Goal: Task Accomplishment & Management: Manage account settings

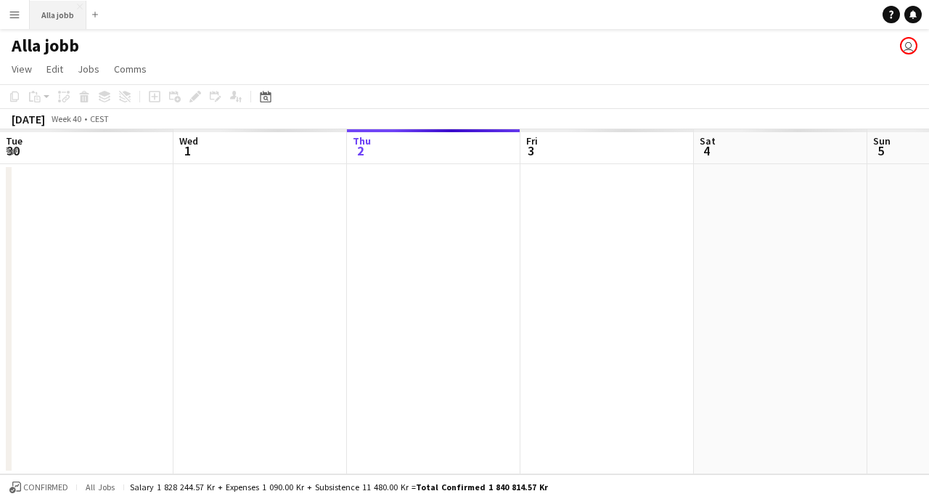
click at [67, 10] on button "Alla jobb Close" at bounding box center [58, 15] width 57 height 28
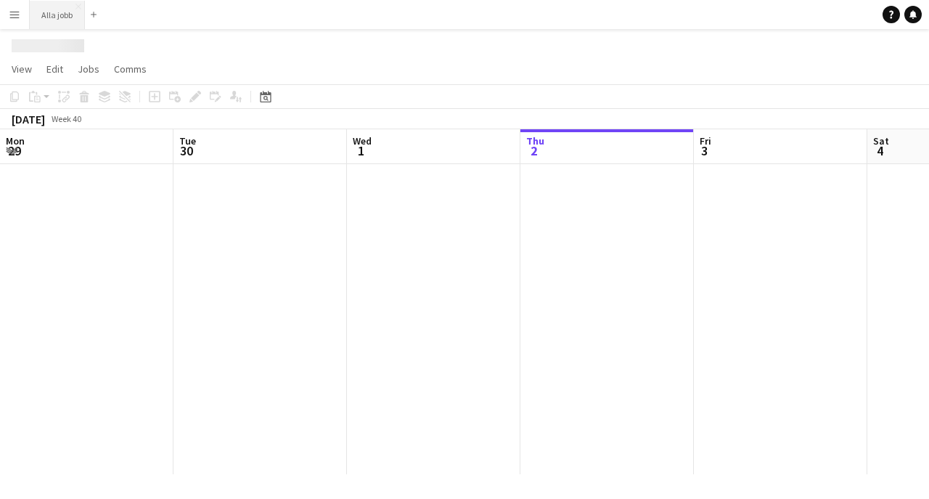
scroll to position [0, 347]
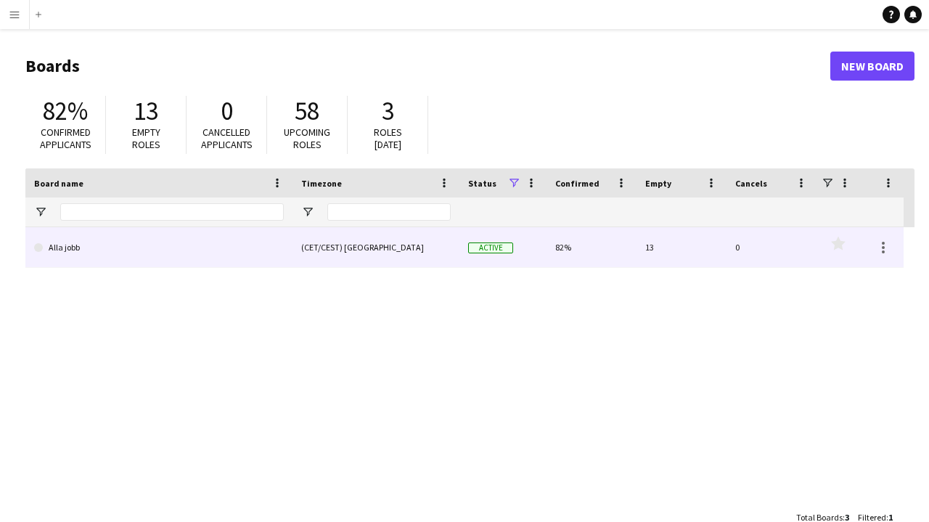
click at [78, 246] on link "Alla jobb" at bounding box center [159, 247] width 250 height 41
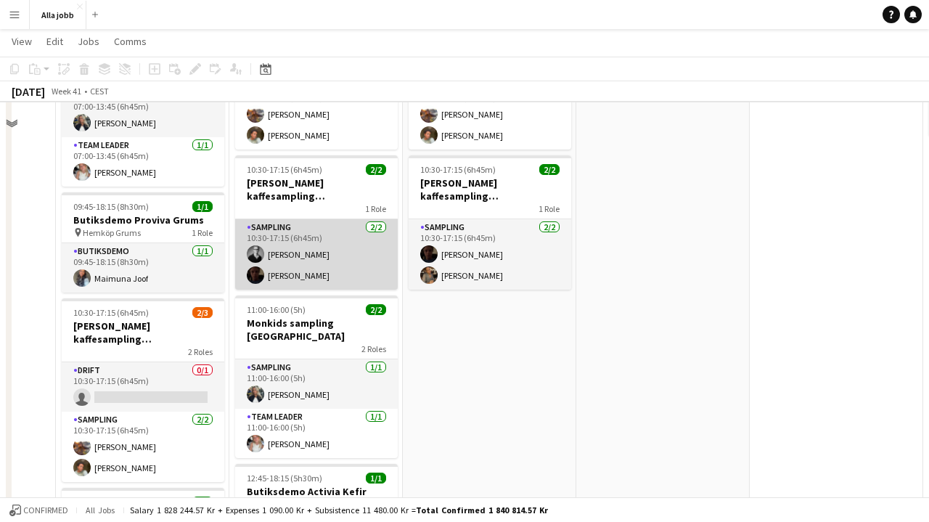
scroll to position [204, 0]
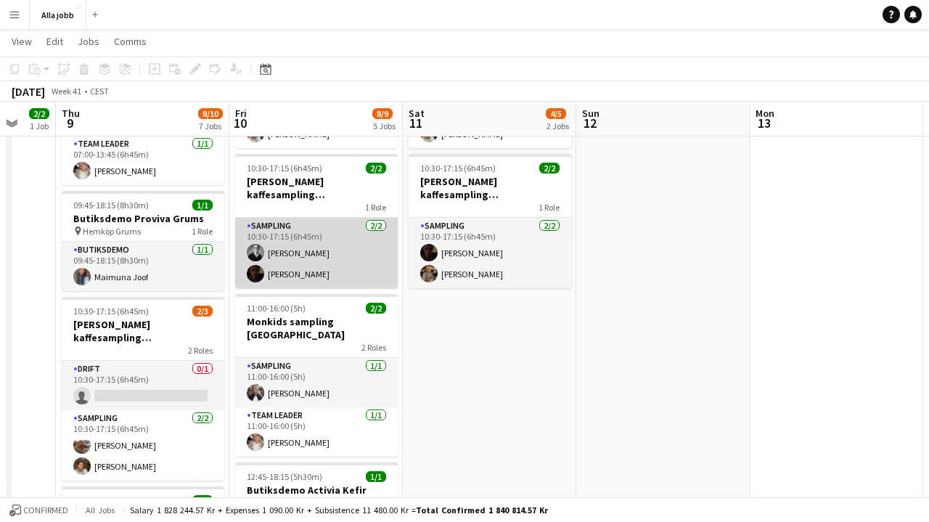
click at [326, 248] on app-card-role "Sampling 2/2 10:30-17:15 (6h45m) Casper Lewin Wilhelm Seidow" at bounding box center [316, 253] width 163 height 70
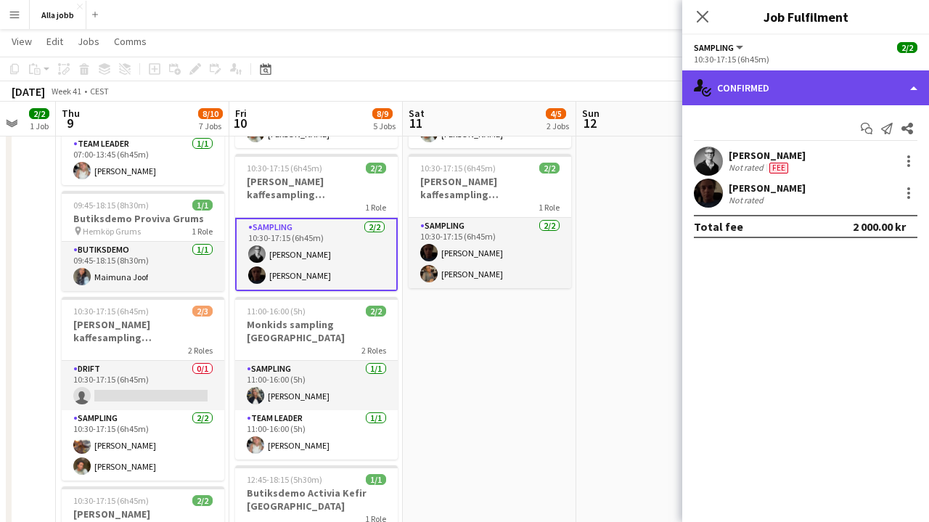
click at [713, 92] on div "single-neutral-actions-check-2 Confirmed" at bounding box center [805, 87] width 247 height 35
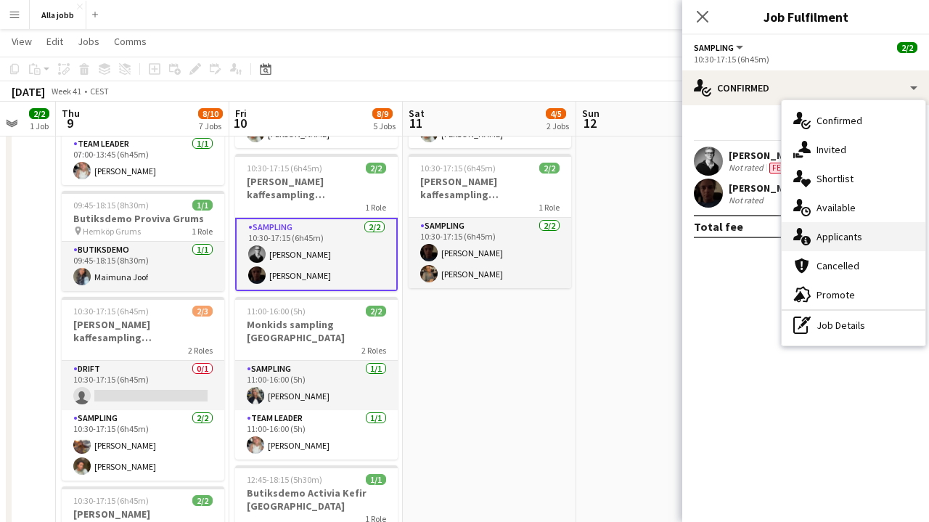
click at [802, 229] on icon "single-neutral-actions-information" at bounding box center [802, 236] width 17 height 17
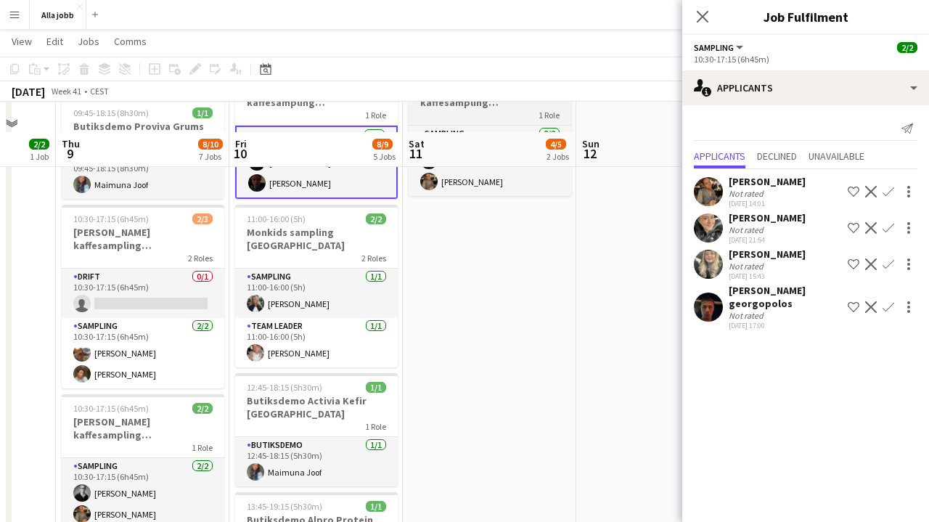
scroll to position [335, 0]
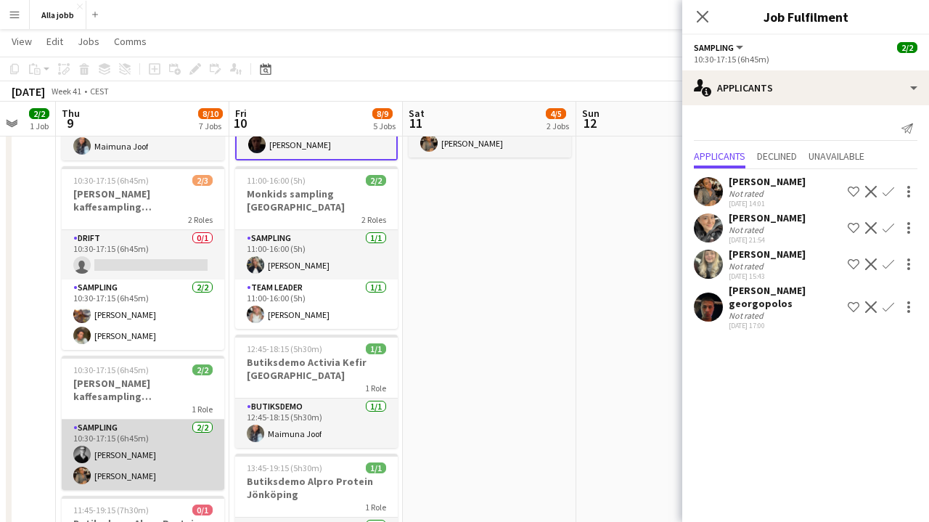
click at [109, 455] on app-card-role "Sampling 2/2 10:30-17:15 (6h45m) Casper Lewin Livia Nwaugo" at bounding box center [143, 455] width 163 height 70
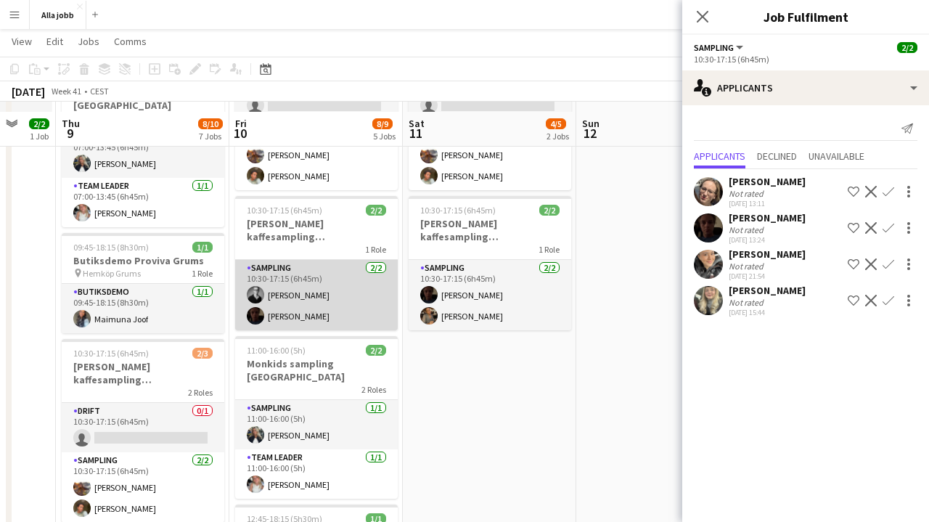
scroll to position [155, 0]
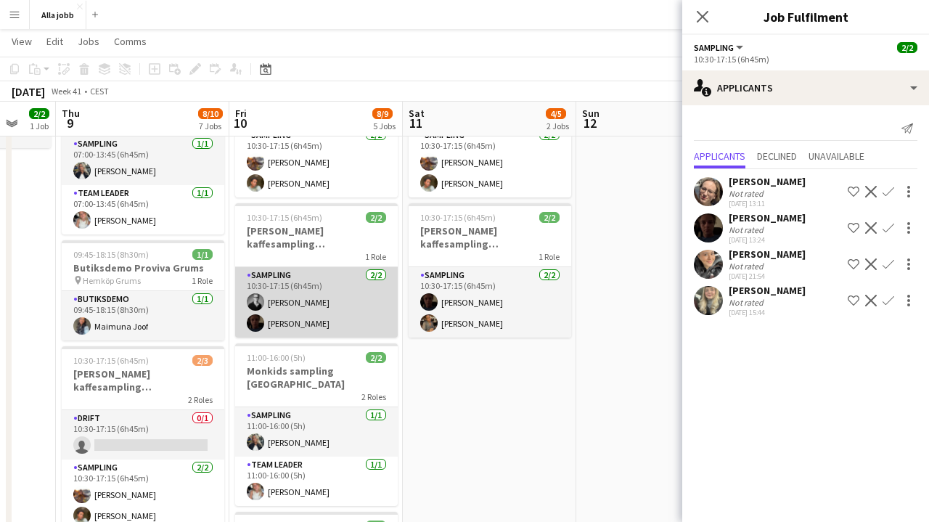
click at [303, 312] on app-card-role "Sampling 2/2 10:30-17:15 (6h45m) Casper Lewin Wilhelm Seidow" at bounding box center [316, 302] width 163 height 70
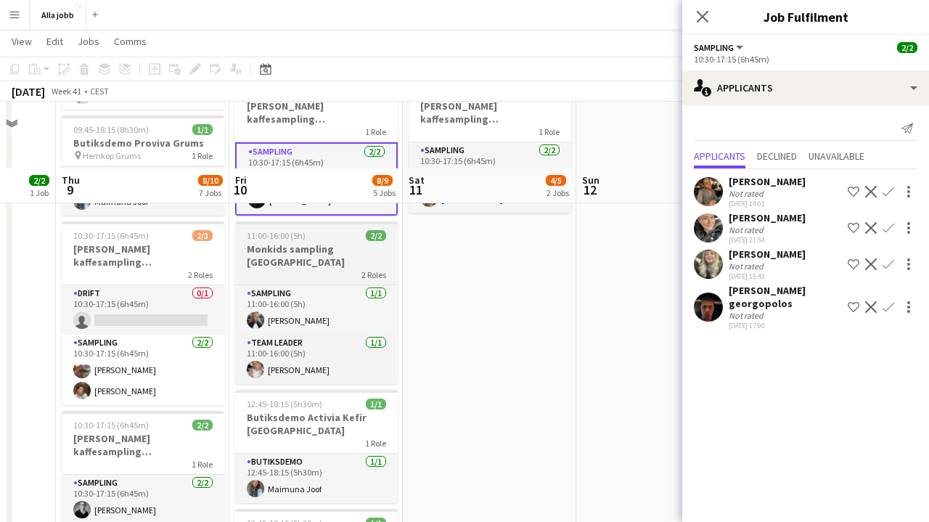
scroll to position [356, 0]
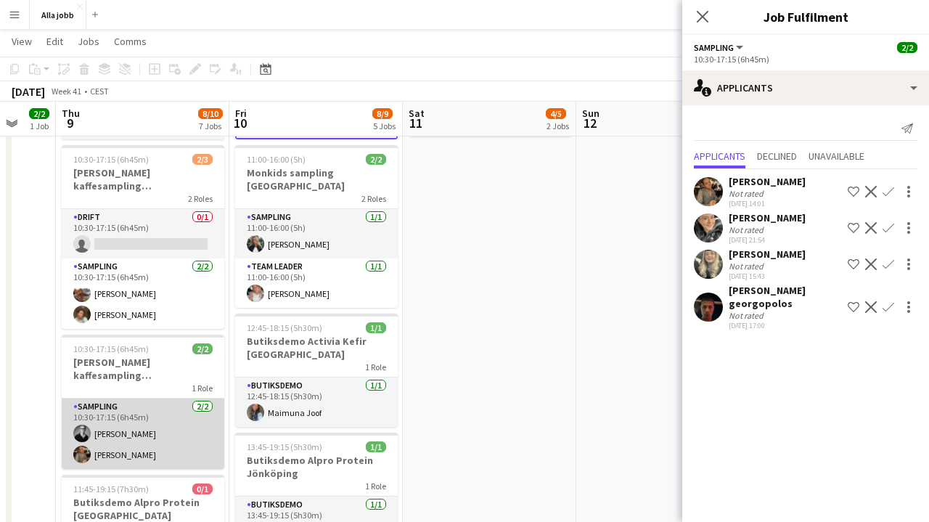
click at [168, 425] on app-card-role "Sampling 2/2 10:30-17:15 (6h45m) Casper Lewin Livia Nwaugo" at bounding box center [143, 434] width 163 height 70
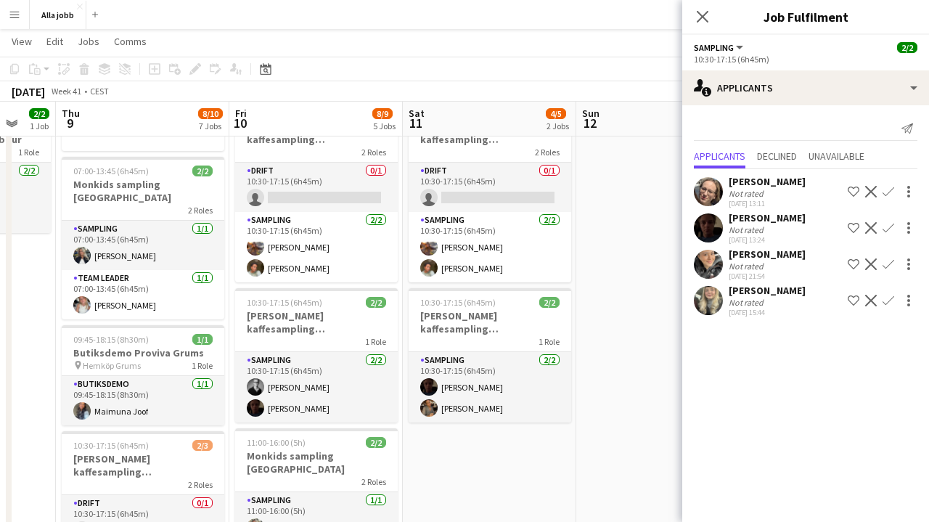
scroll to position [91, 0]
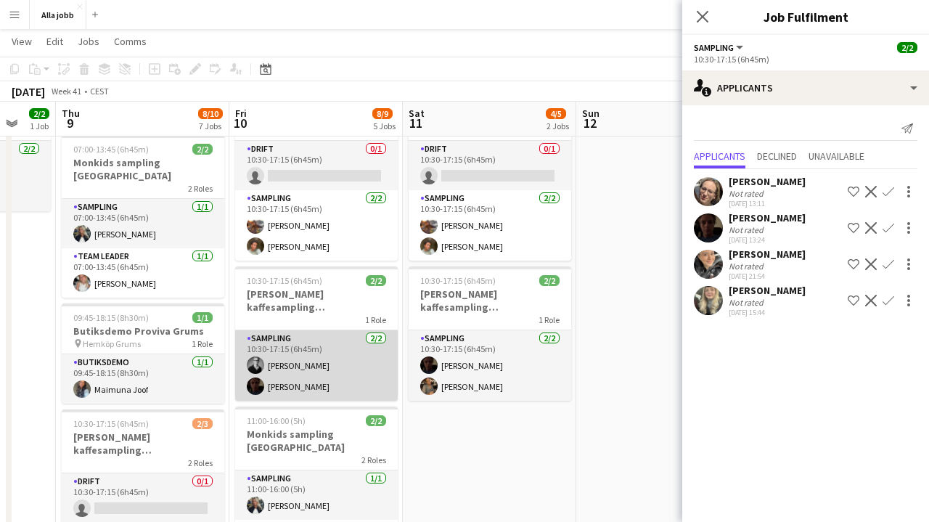
click at [325, 351] on app-card-role "Sampling 2/2 10:30-17:15 (6h45m) Casper Lewin Wilhelm Seidow" at bounding box center [316, 365] width 163 height 70
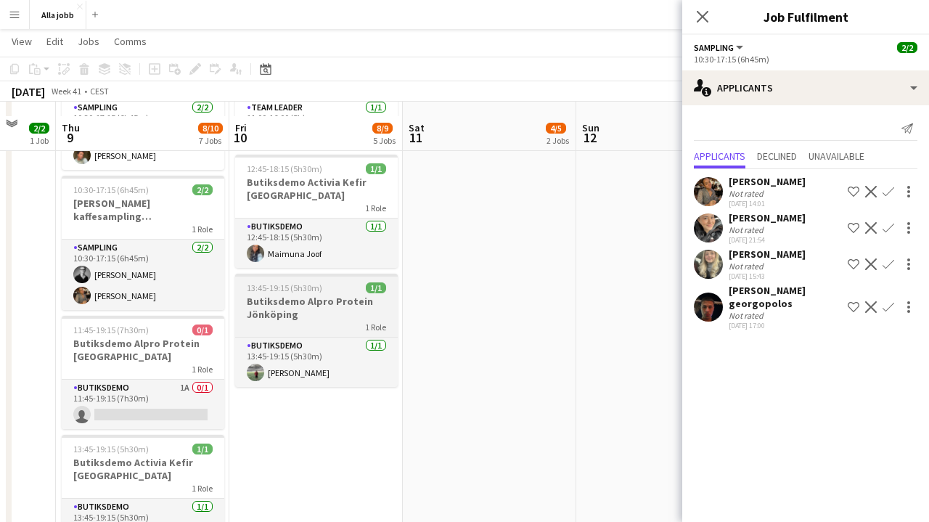
scroll to position [534, 0]
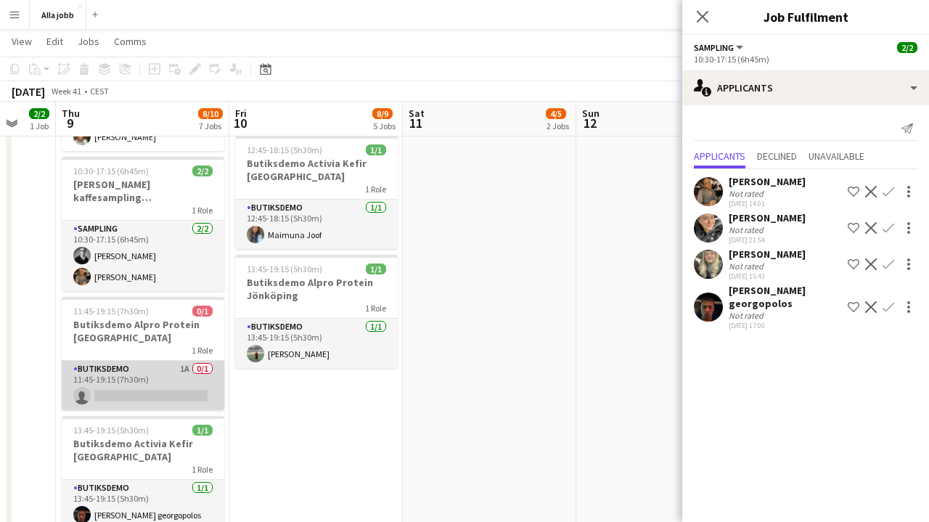
click at [172, 367] on app-card-role "Butiksdemo 1A 0/1 11:45-19:15 (7h30m) single-neutral-actions" at bounding box center [143, 385] width 163 height 49
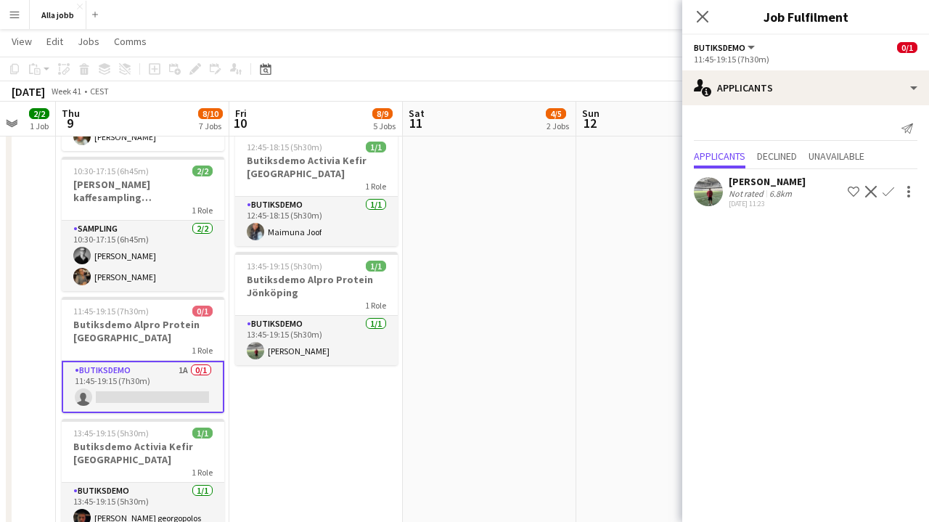
click at [584, 273] on app-date-cell at bounding box center [663, 109] width 174 height 961
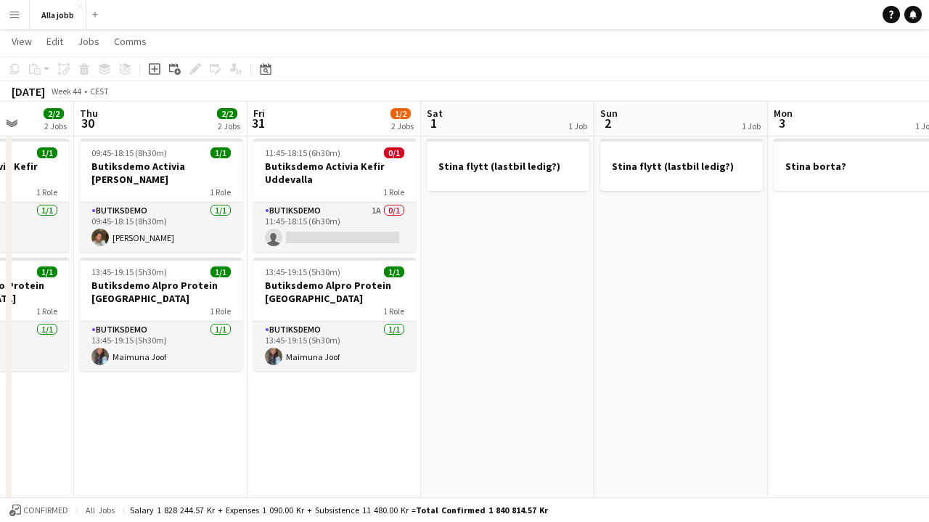
scroll to position [0, 416]
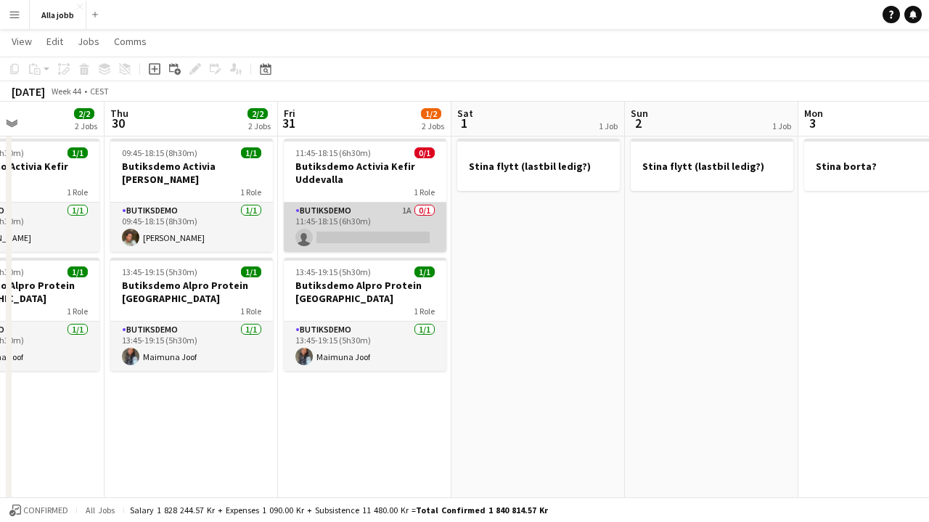
click at [381, 218] on app-card-role "Butiksdemo 1A 0/1 11:45-18:15 (6h30m) single-neutral-actions" at bounding box center [365, 227] width 163 height 49
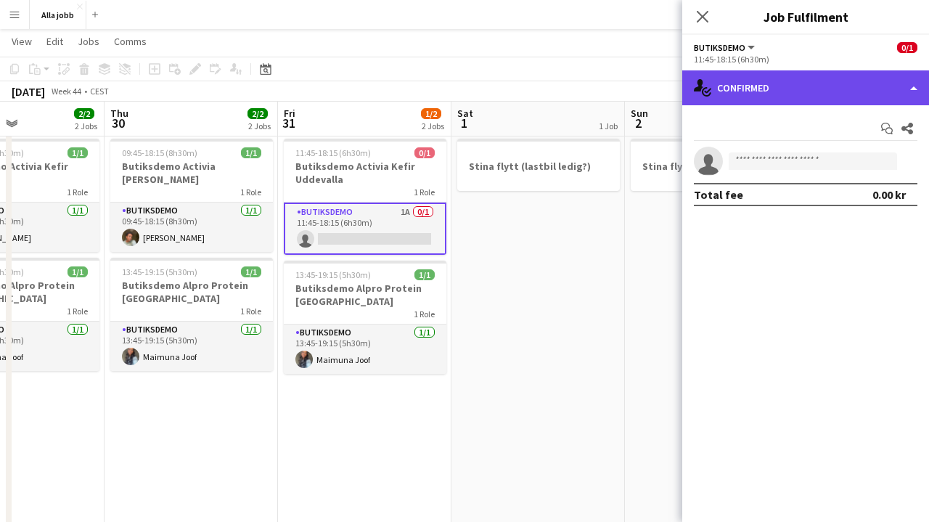
click at [730, 96] on div "single-neutral-actions-check-2 Confirmed" at bounding box center [805, 87] width 247 height 35
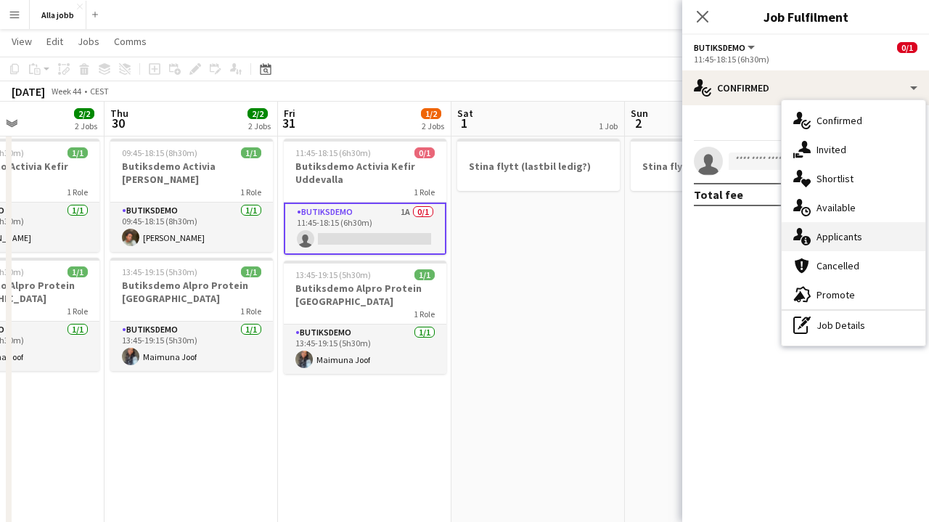
click at [819, 239] on span "Applicants" at bounding box center [840, 236] width 46 height 13
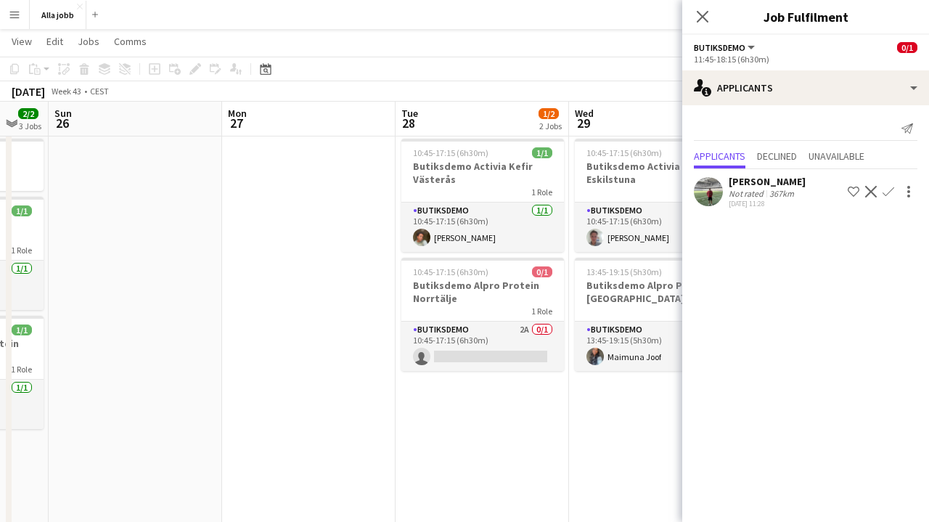
scroll to position [0, 423]
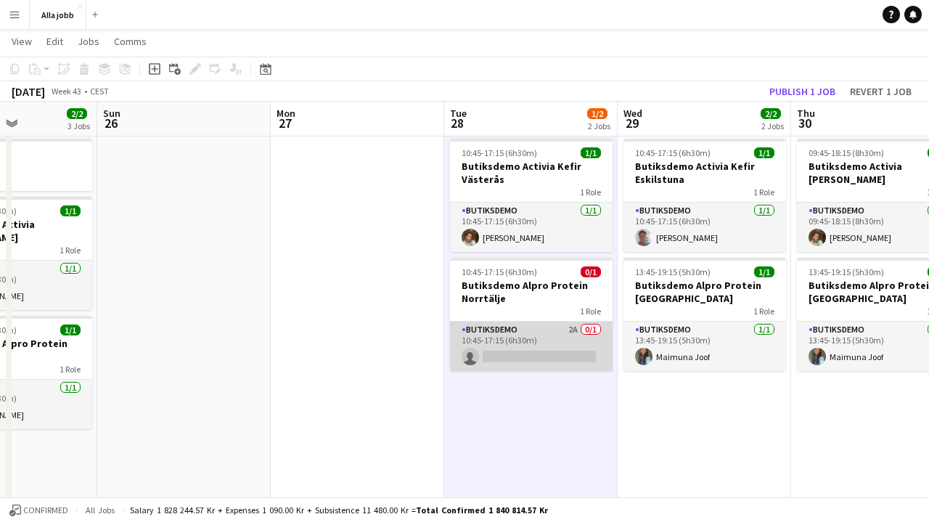
click at [519, 333] on app-card-role "Butiksdemo 2A 0/1 10:45-17:15 (6h30m) single-neutral-actions" at bounding box center [531, 346] width 163 height 49
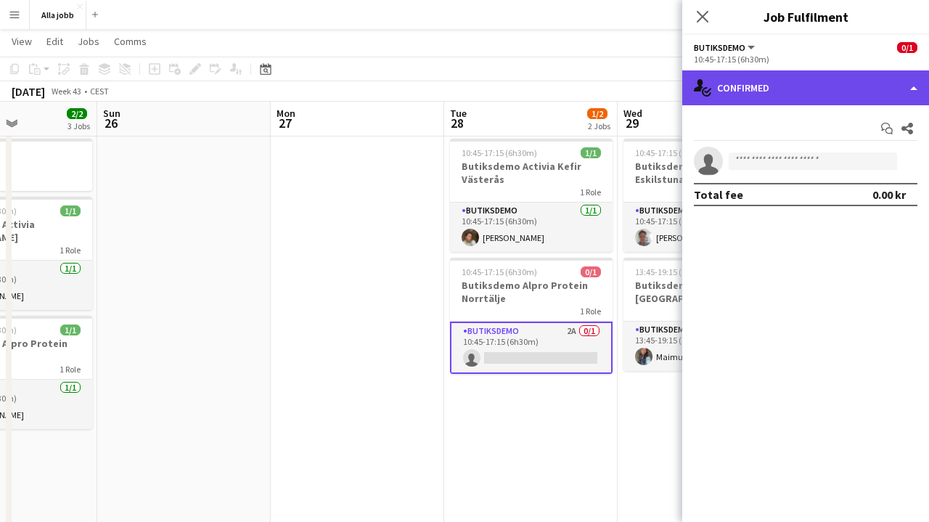
click at [810, 100] on div "single-neutral-actions-check-2 Confirmed" at bounding box center [805, 87] width 247 height 35
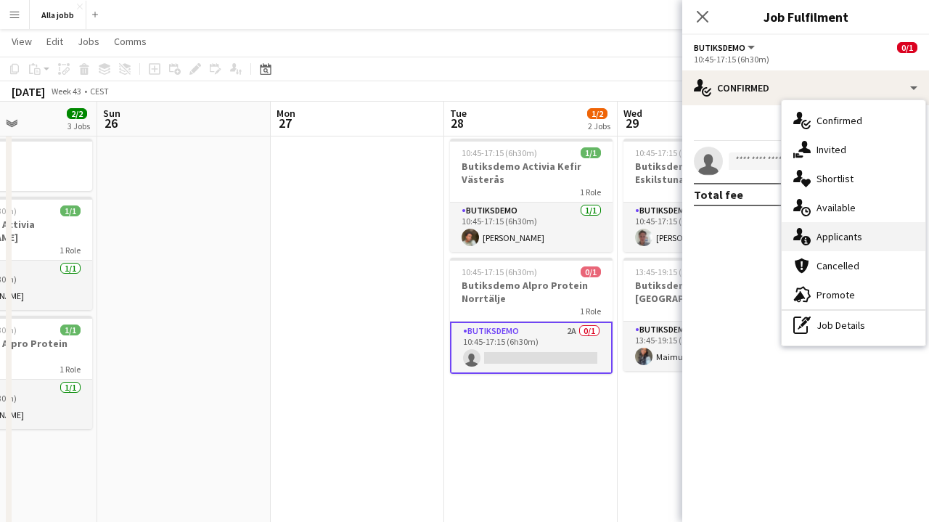
click at [828, 239] on span "Applicants" at bounding box center [840, 236] width 46 height 13
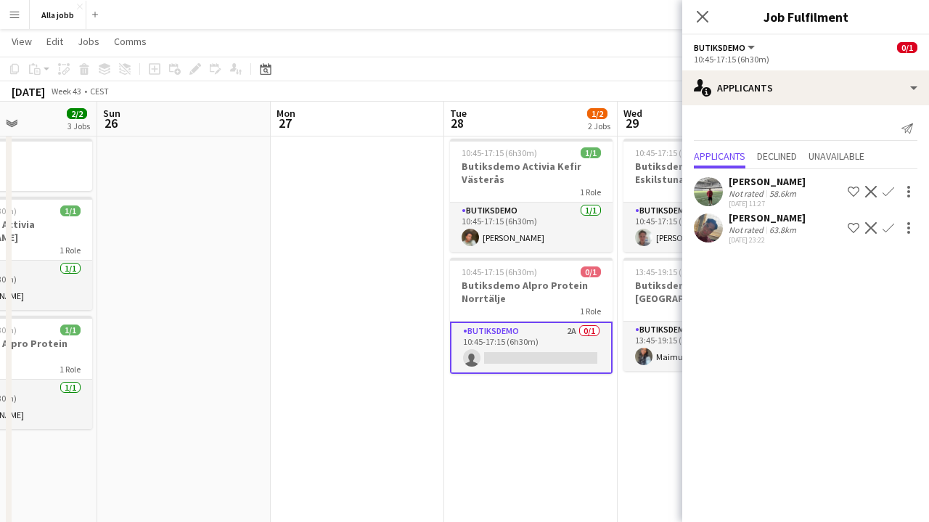
click at [703, 232] on app-user-avatar at bounding box center [708, 227] width 29 height 29
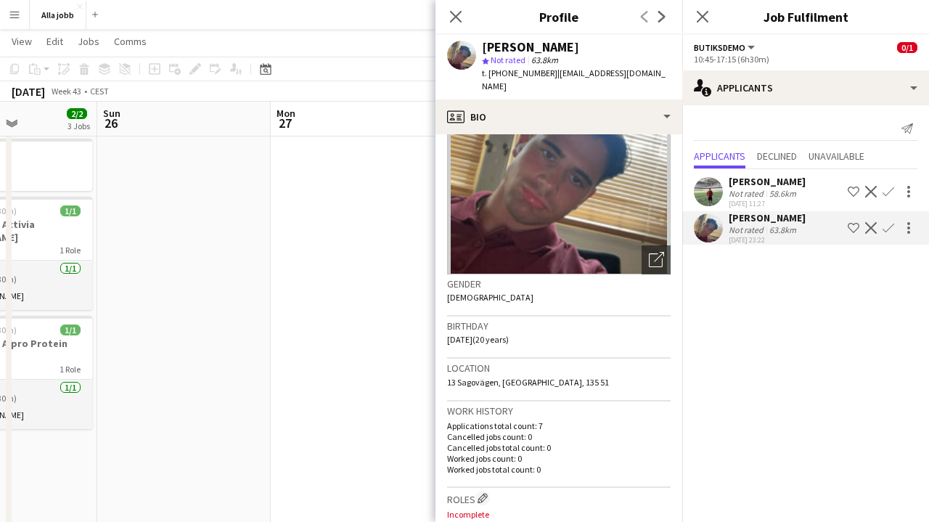
scroll to position [123, 0]
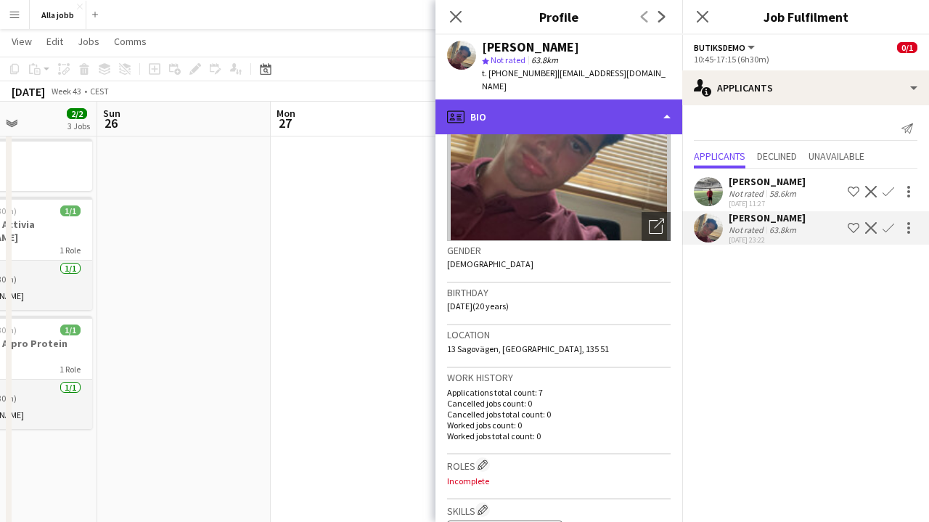
click at [513, 99] on div "profile Bio" at bounding box center [559, 116] width 247 height 35
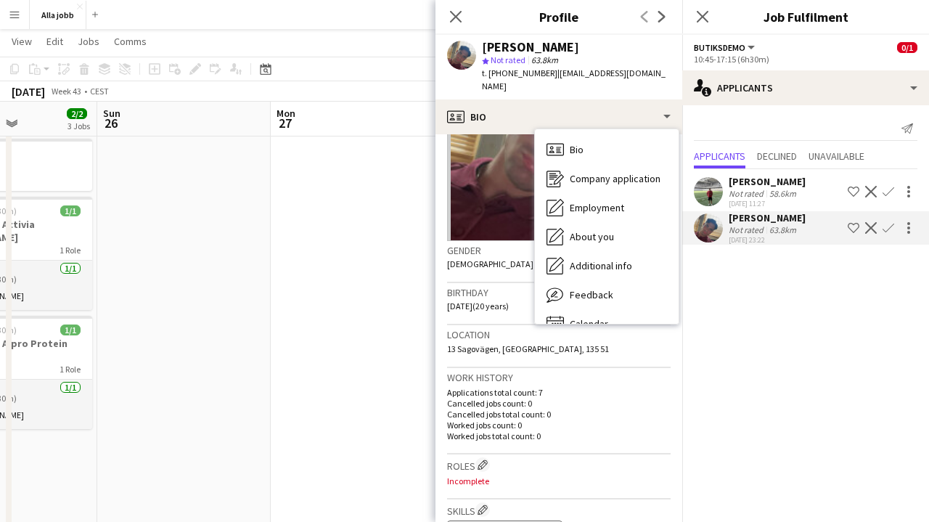
click at [572, 310] on div "Bio Bio Company application Company application Employment Employment About you…" at bounding box center [606, 227] width 145 height 196
click at [572, 317] on span "Calendar" at bounding box center [589, 323] width 38 height 13
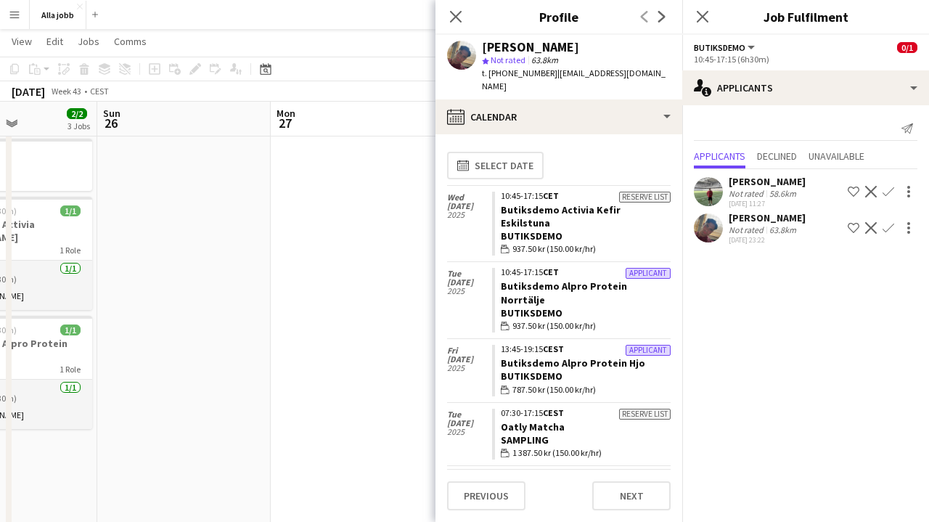
scroll to position [0, 0]
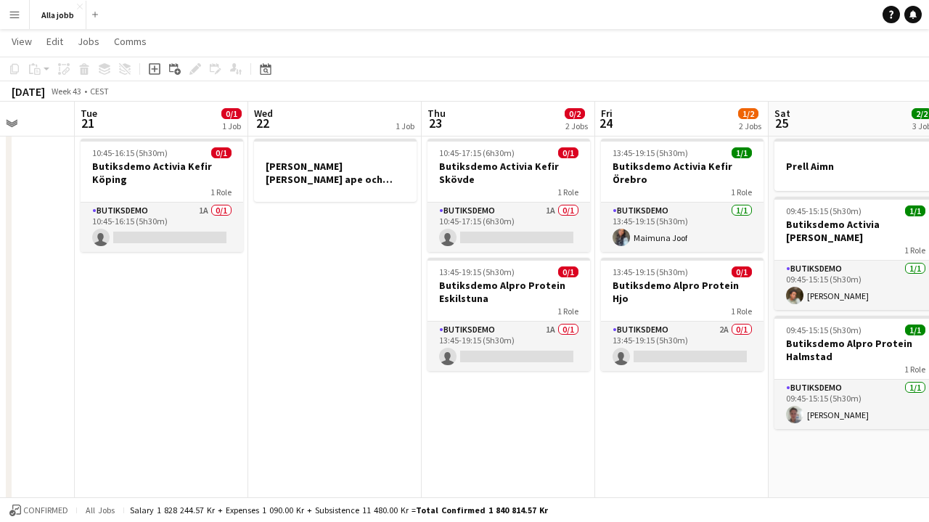
scroll to position [0, 445]
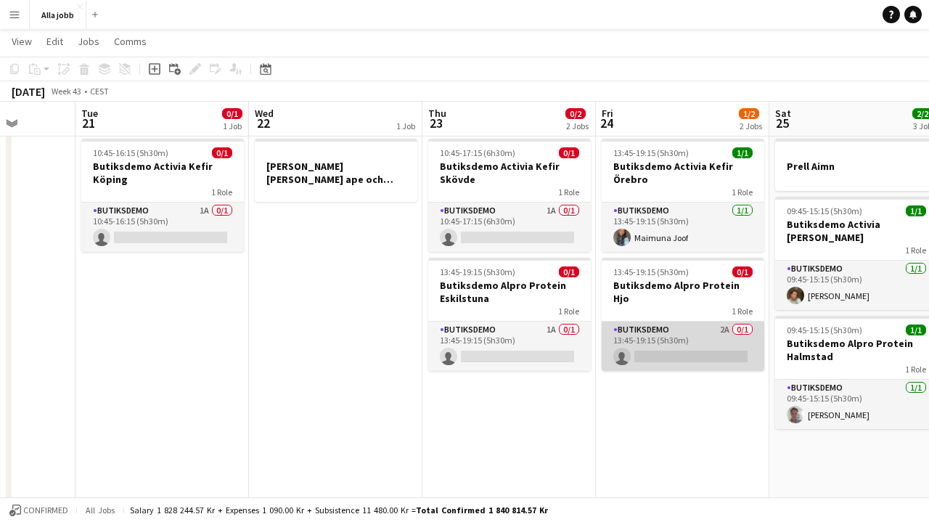
click at [688, 341] on app-card-role "Butiksdemo 2A 0/1 13:45-19:15 (5h30m) single-neutral-actions" at bounding box center [683, 346] width 163 height 49
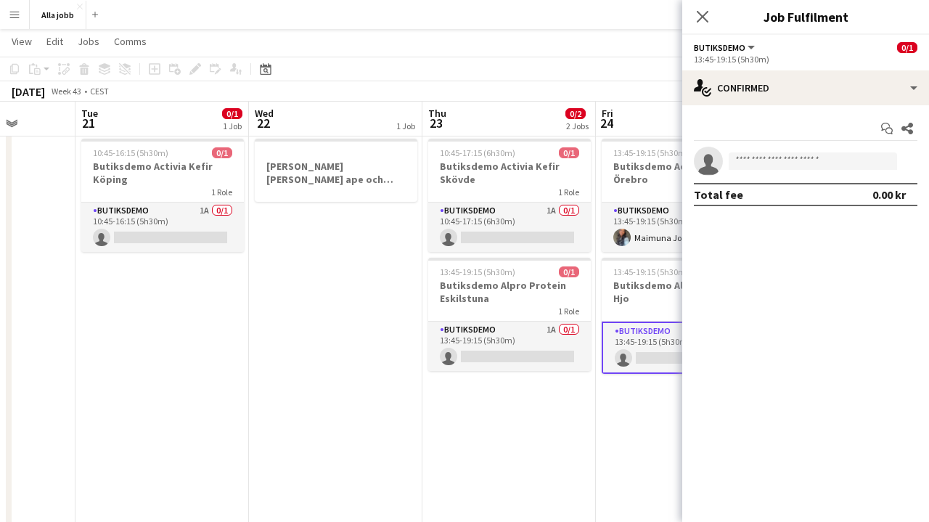
scroll to position [37, 0]
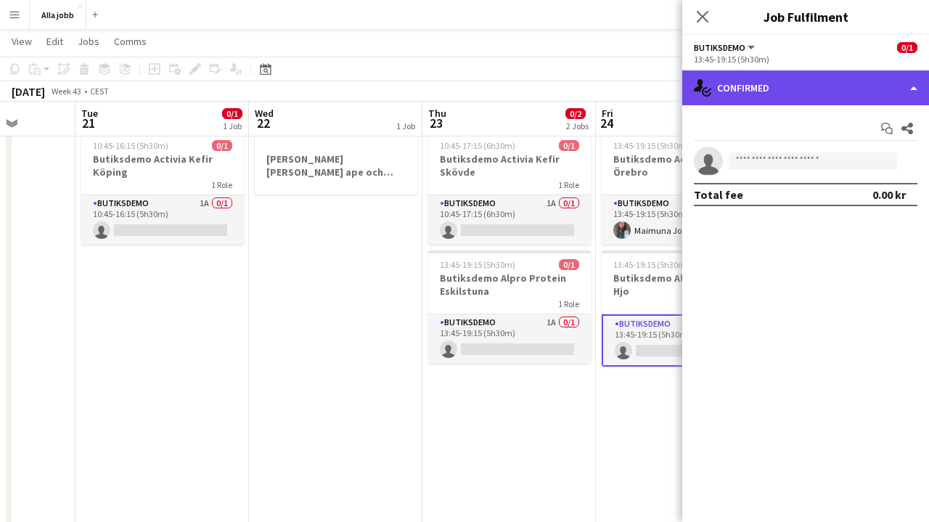
click at [815, 82] on div "single-neutral-actions-check-2 Confirmed" at bounding box center [805, 87] width 247 height 35
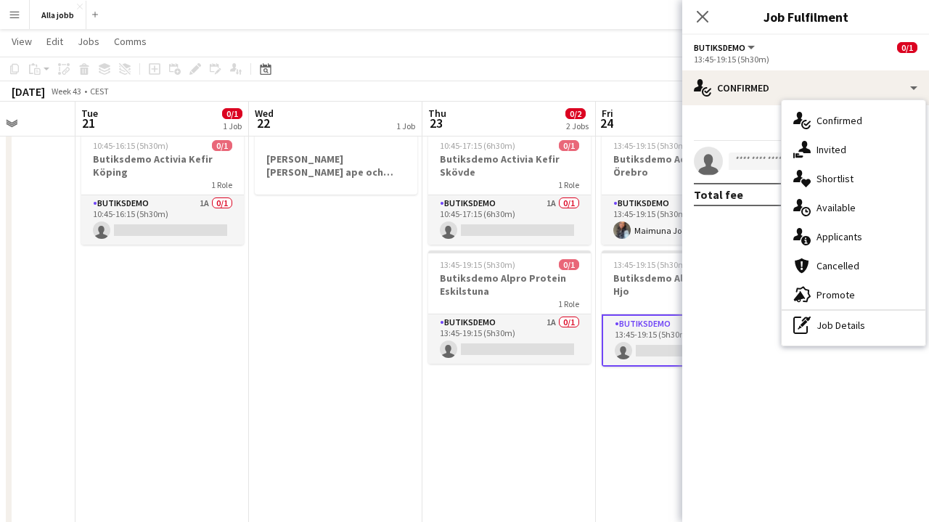
click at [832, 219] on div "single-neutral-actions-upload Available" at bounding box center [854, 207] width 144 height 29
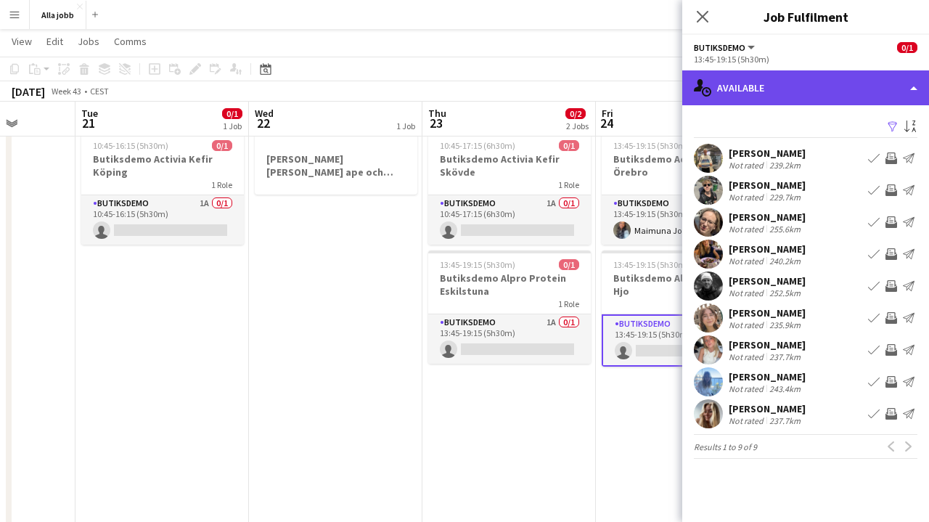
click at [808, 100] on div "single-neutral-actions-upload Available" at bounding box center [805, 87] width 247 height 35
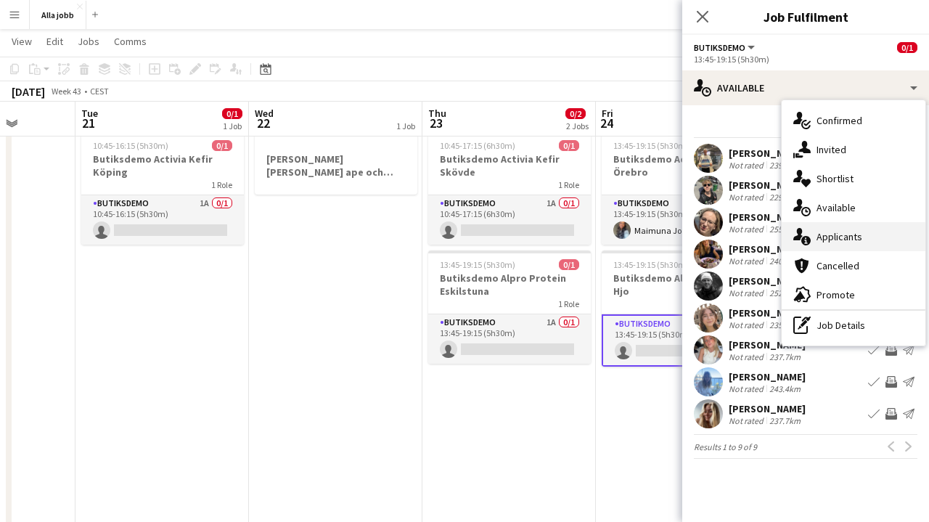
click at [816, 248] on div "single-neutral-actions-information Applicants" at bounding box center [854, 236] width 144 height 29
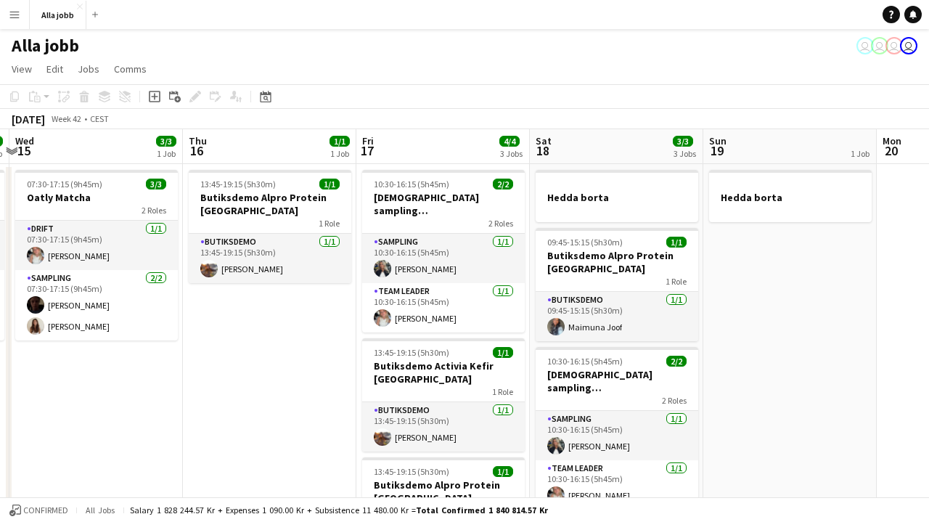
scroll to position [0, 0]
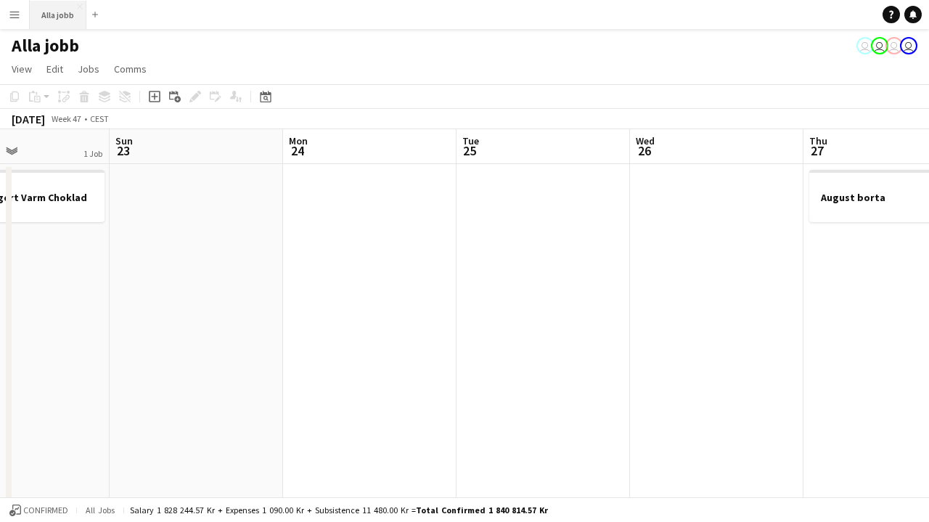
click at [57, 24] on button "Alla jobb Close" at bounding box center [58, 15] width 57 height 28
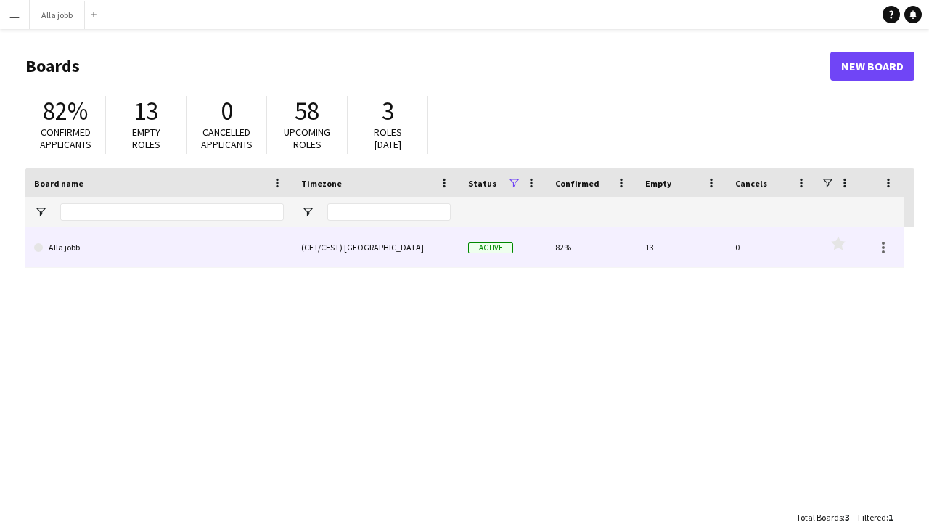
click at [187, 253] on link "Alla jobb" at bounding box center [159, 247] width 250 height 41
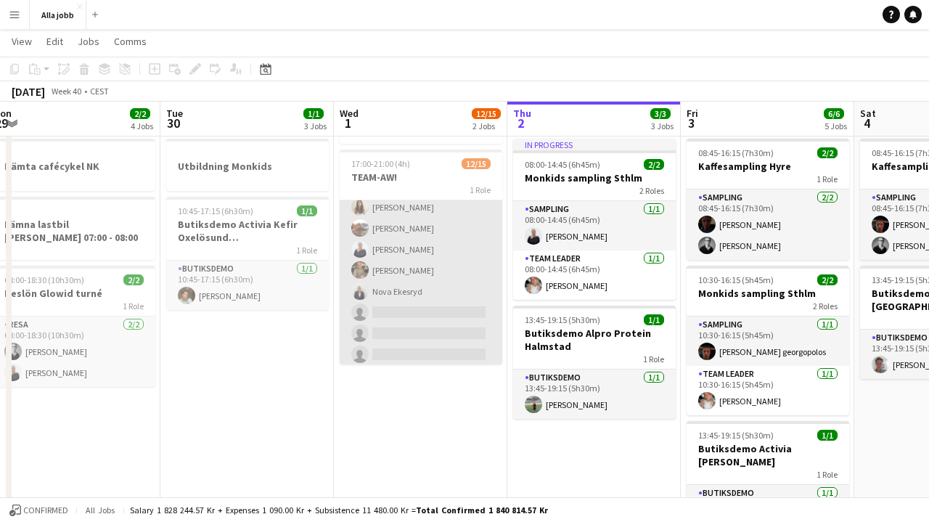
click at [420, 319] on app-card-role "Event 12/15 17:00-21:00 (4h) Ellen Forsberg Casper Lewin Maimuna Joof Tora Elfs…" at bounding box center [421, 194] width 163 height 348
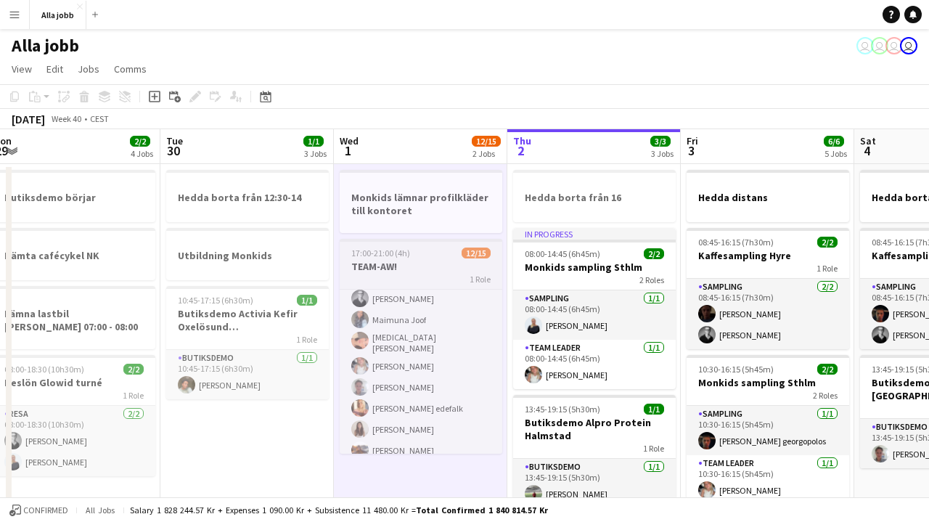
click at [381, 269] on h3 "TEAM-AW!" at bounding box center [421, 266] width 163 height 13
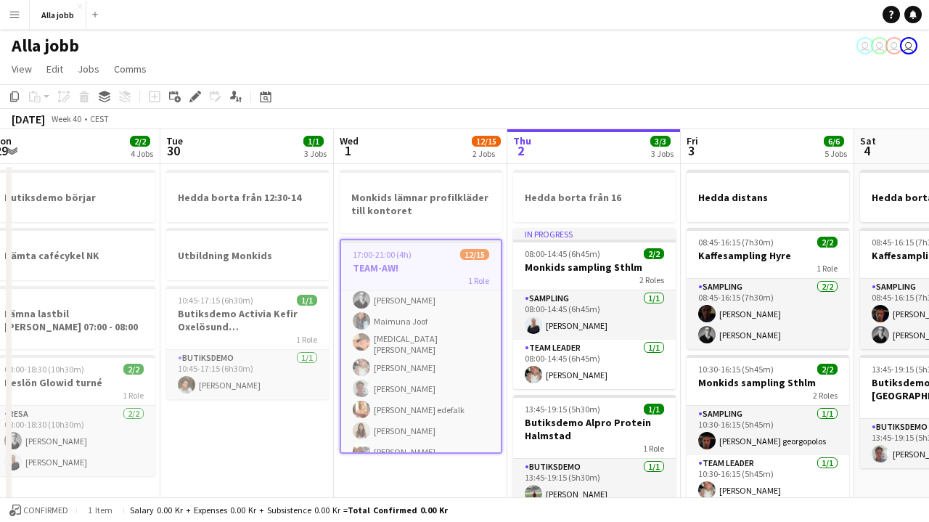
click at [435, 280] on div "1 Role" at bounding box center [421, 280] width 160 height 12
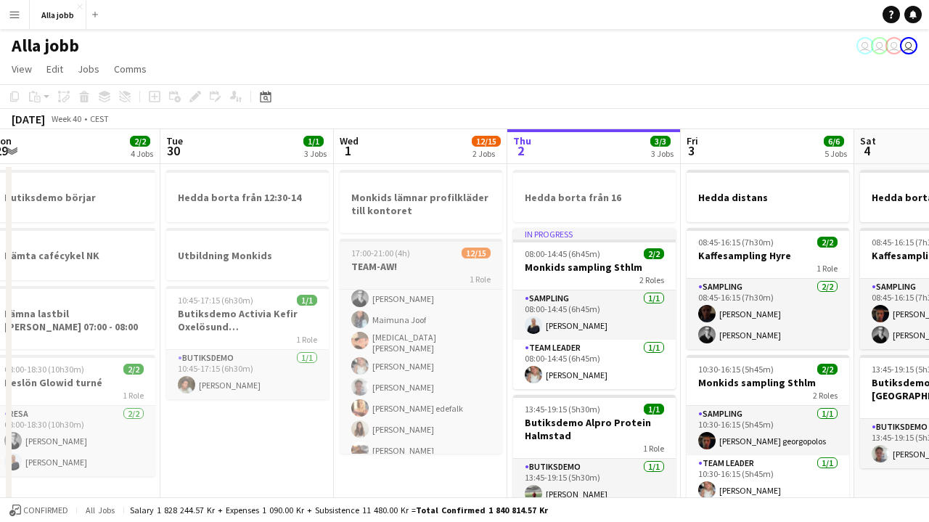
click at [464, 280] on div "1 Role" at bounding box center [421, 279] width 163 height 12
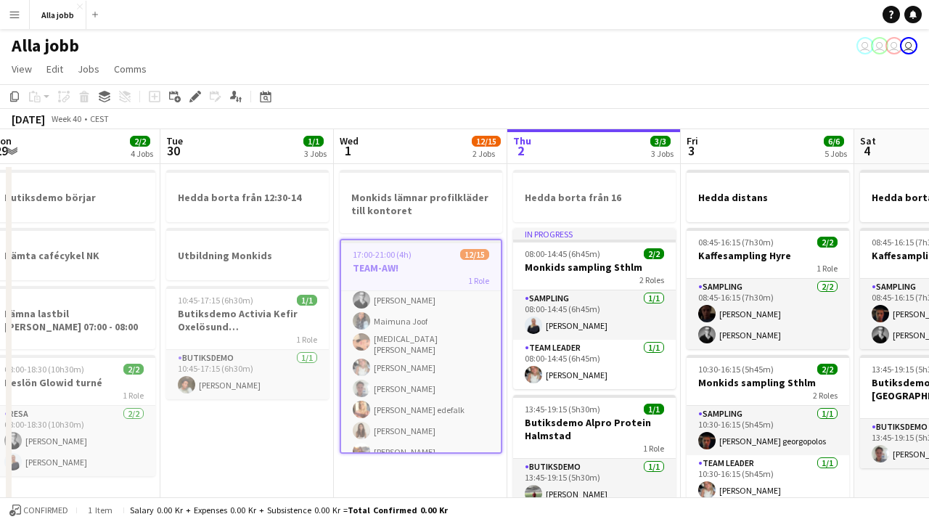
click at [463, 280] on div "1 Role" at bounding box center [421, 280] width 160 height 12
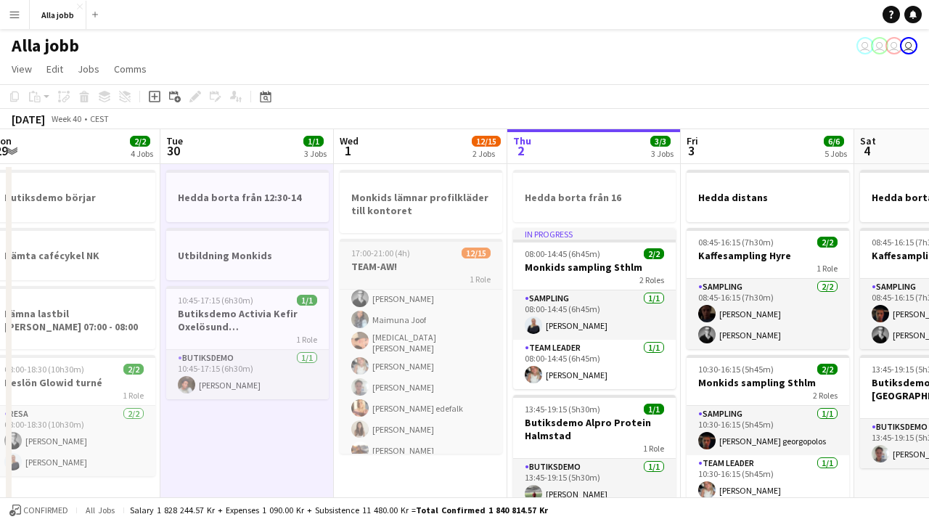
click at [444, 255] on div "17:00-21:00 (4h) 12/15" at bounding box center [421, 253] width 163 height 11
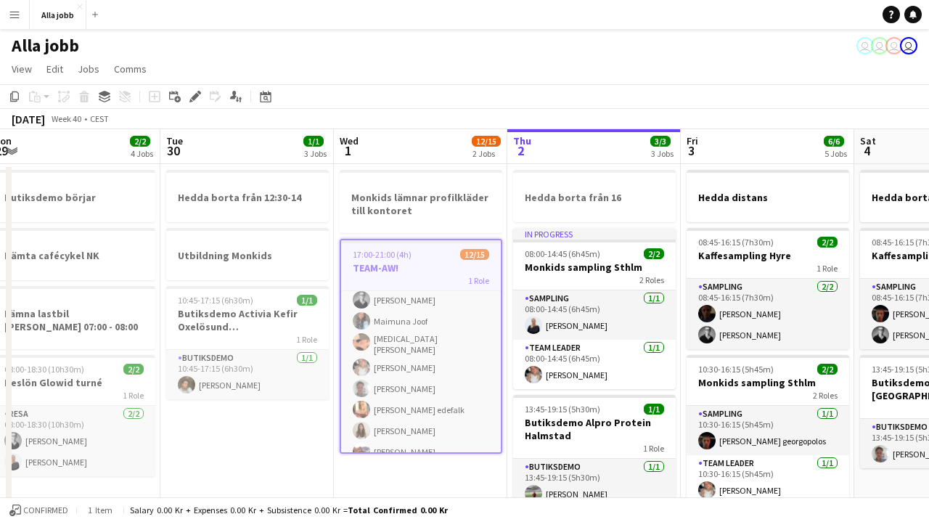
click at [390, 275] on div "1 Role" at bounding box center [421, 280] width 160 height 12
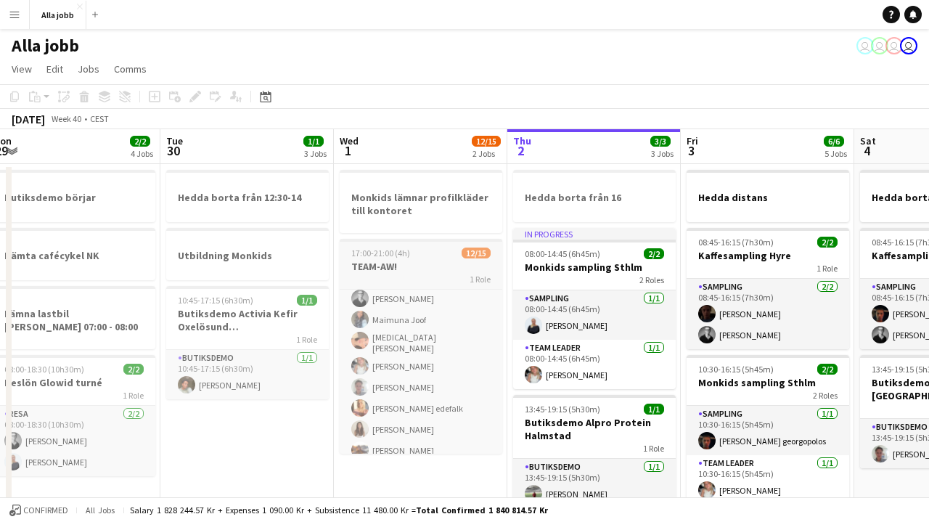
click at [390, 275] on div "1 Role" at bounding box center [421, 279] width 163 height 12
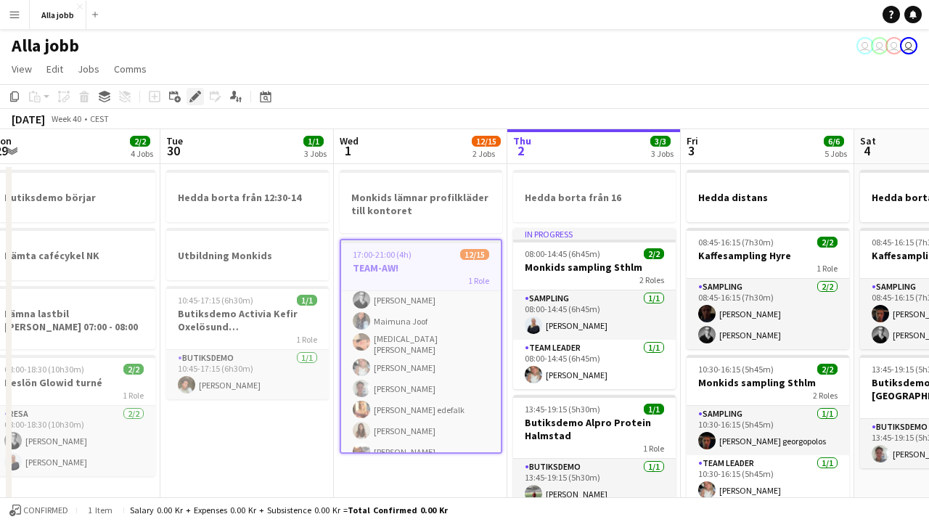
click at [195, 91] on icon "Edit" at bounding box center [195, 97] width 12 height 12
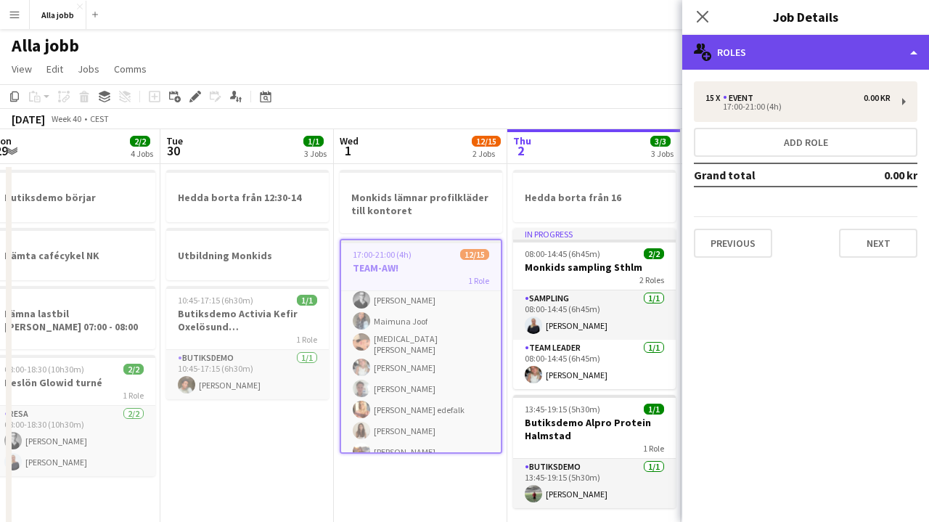
click at [799, 54] on div "multiple-users-add Roles" at bounding box center [805, 52] width 247 height 35
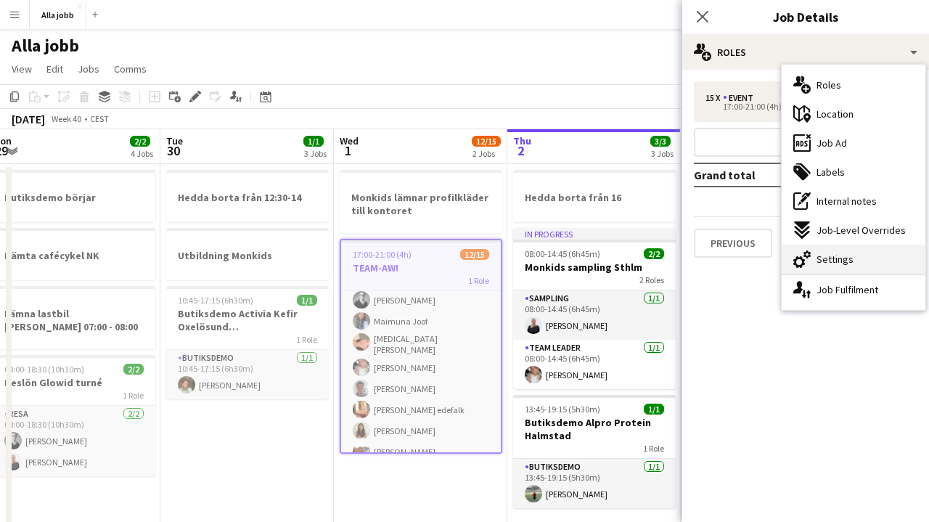
click at [821, 268] on div "cog-double-3 Settings" at bounding box center [854, 259] width 144 height 29
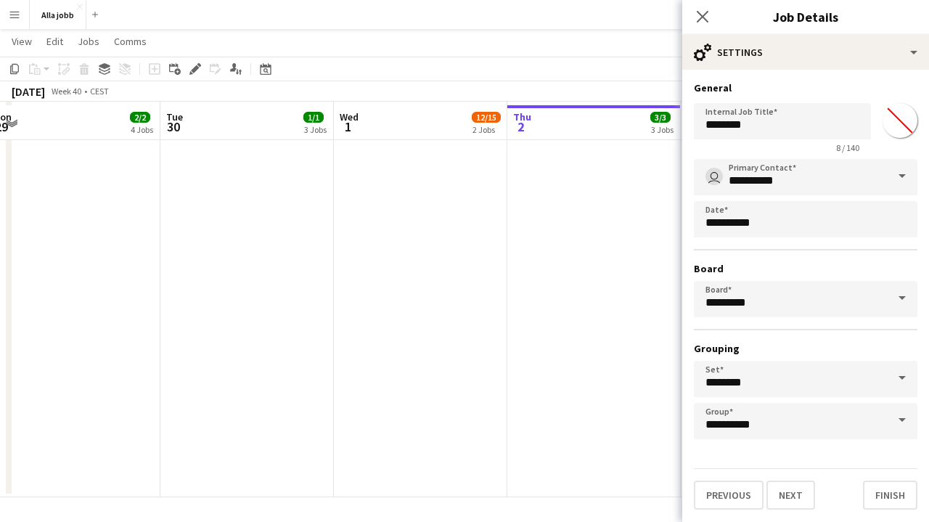
click at [475, 327] on app-date-cell "Monkids lämnar profilkläder till kontoret 17:00-21:00 (4h) 12/15 TEAM-AW! 1 Rol…" at bounding box center [421, 17] width 174 height 961
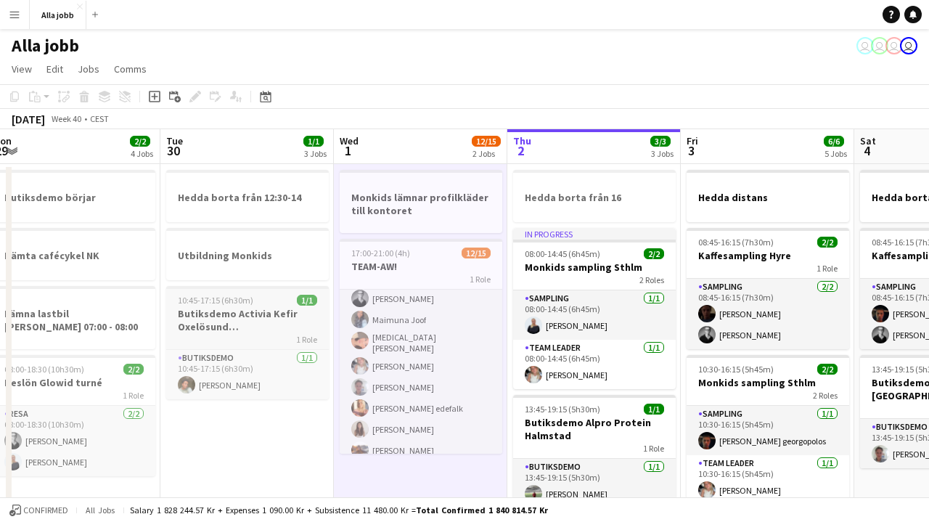
click at [264, 303] on div "10:45-17:15 (6h30m) 1/1" at bounding box center [247, 300] width 163 height 11
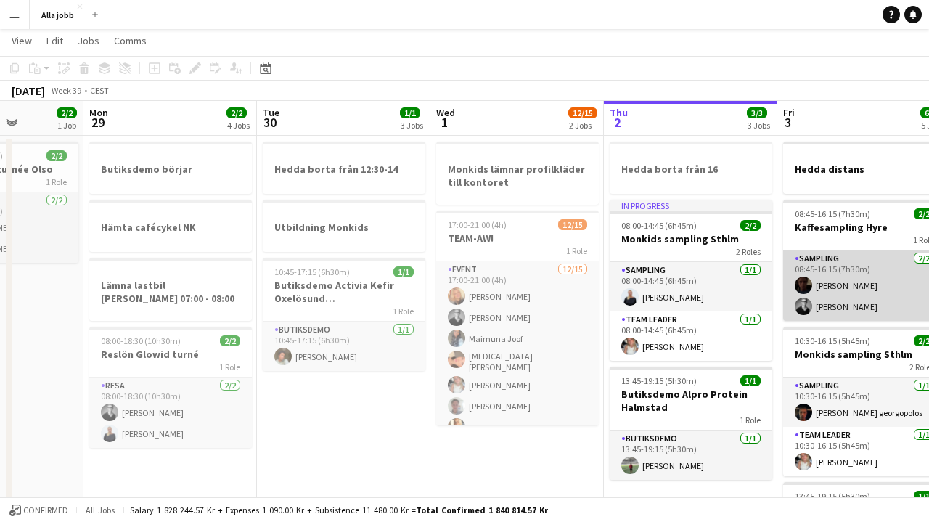
scroll to position [0, 421]
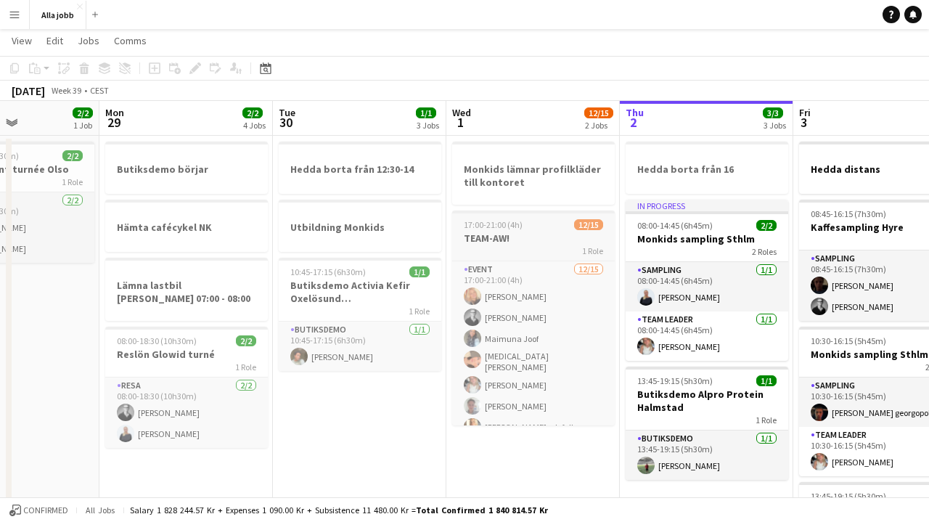
click at [550, 240] on h3 "TEAM-AW!" at bounding box center [533, 238] width 163 height 13
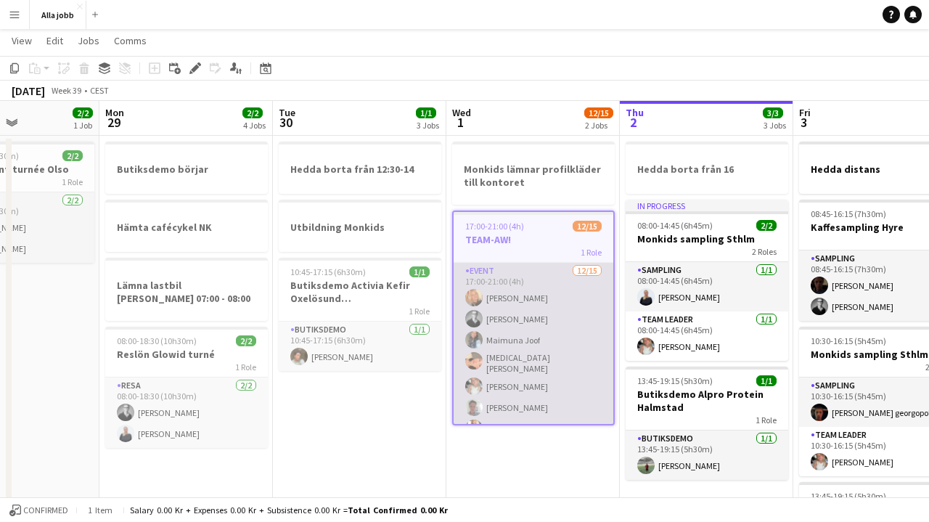
click at [558, 290] on app-card-role "Event 12/15 17:00-21:00 (4h) Ellen Forsberg Casper Lewin Maimuna Joof Tora Elfs…" at bounding box center [534, 437] width 160 height 348
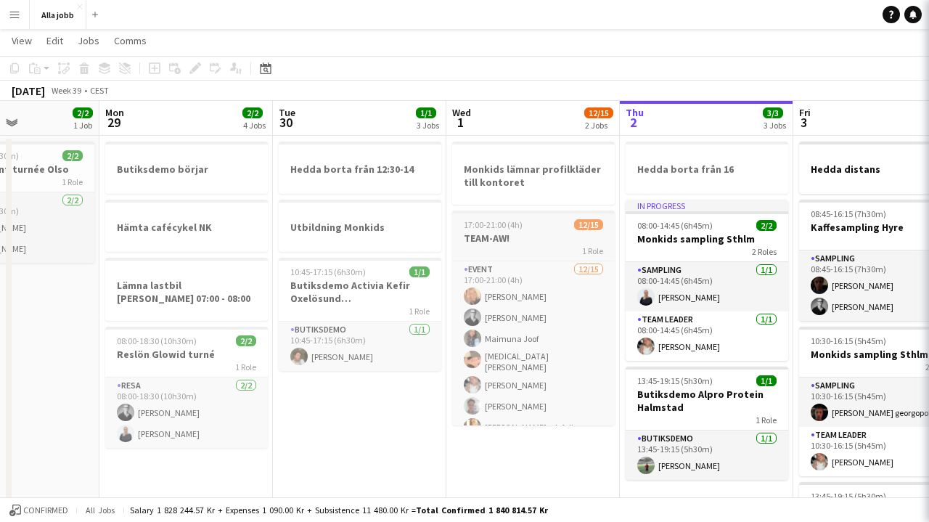
click at [553, 230] on app-job-card "17:00-21:00 (4h) 12/15 TEAM-AW! 1 Role Event 12/15 17:00-21:00 (4h) Ellen Forsb…" at bounding box center [533, 318] width 163 height 215
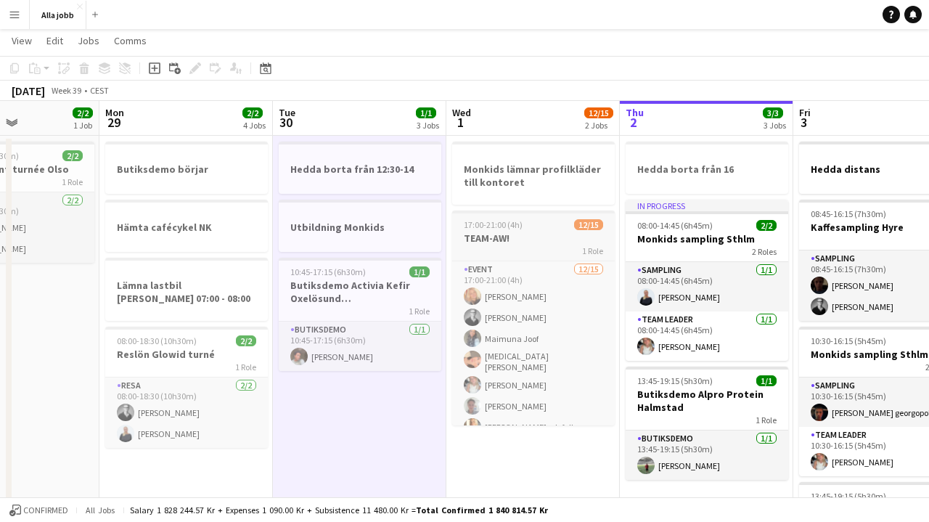
click at [494, 257] on app-job-card "17:00-21:00 (4h) 12/15 TEAM-AW! 1 Role Event 12/15 17:00-21:00 (4h) Ellen Forsb…" at bounding box center [533, 318] width 163 height 215
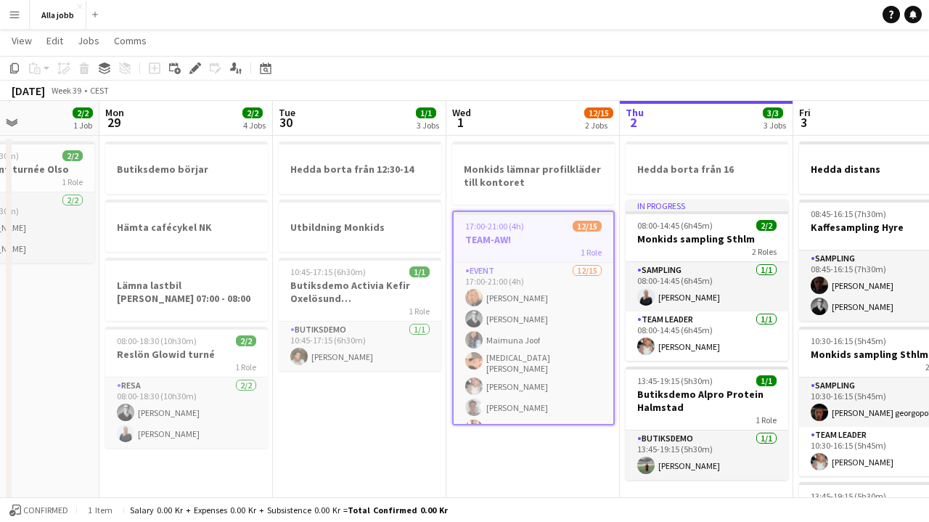
click at [78, 66] on div "Copy Paste Paste Command V Paste with crew Command Shift V Paste linked Job Del…" at bounding box center [70, 68] width 128 height 17
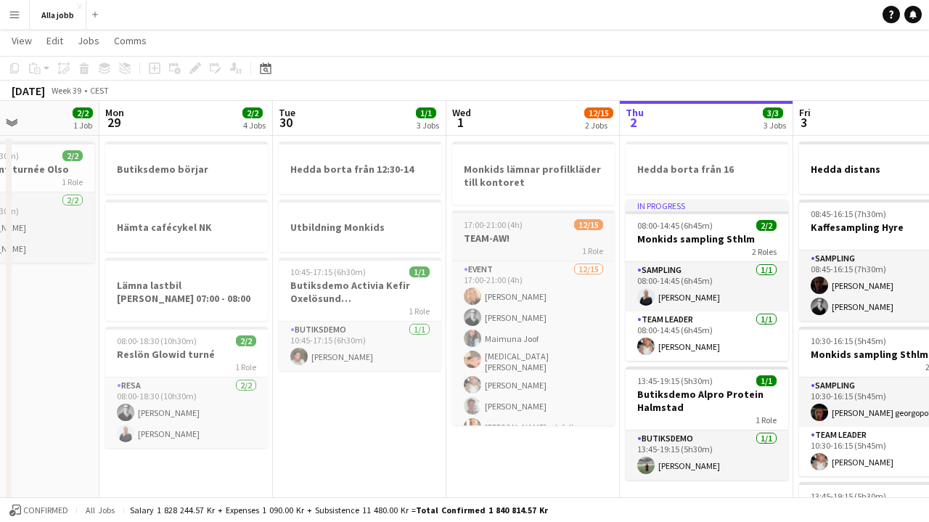
click at [516, 235] on h3 "TEAM-AW!" at bounding box center [533, 238] width 163 height 13
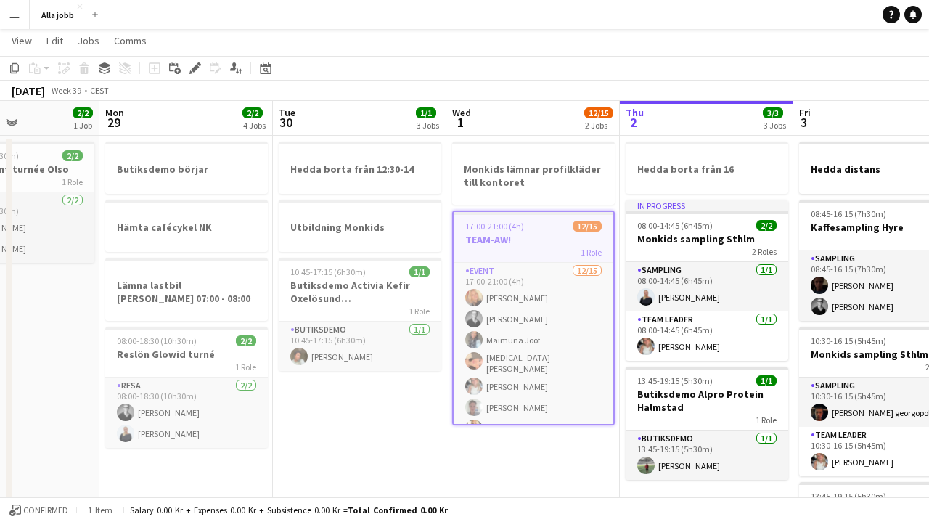
click at [84, 71] on div "Copy Paste Paste Command V Paste with crew Command Shift V Paste linked Job Del…" at bounding box center [70, 68] width 128 height 17
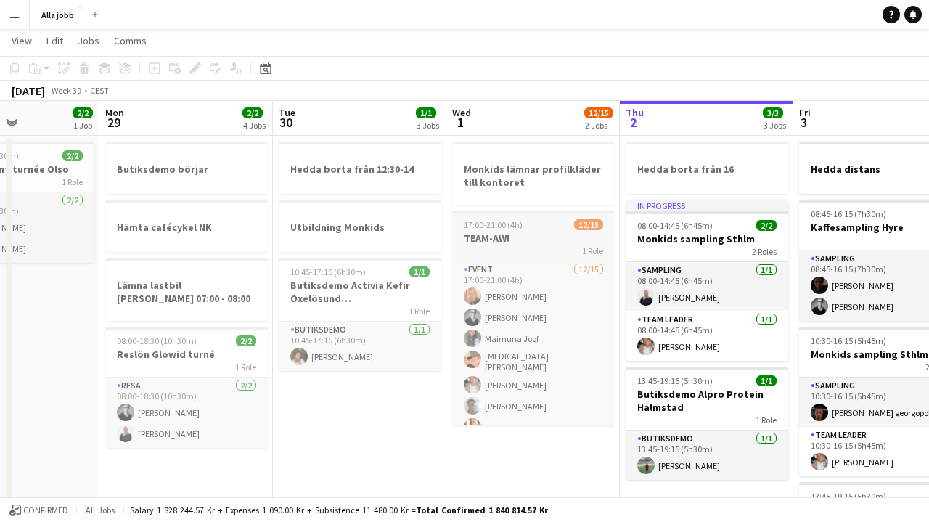
click at [472, 226] on span "17:00-21:00 (4h)" at bounding box center [493, 224] width 59 height 11
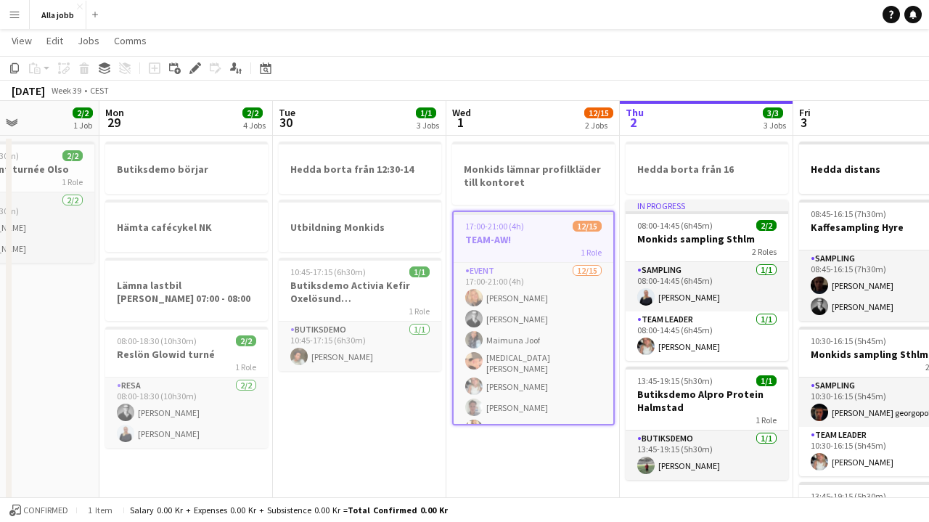
click at [82, 68] on div "Copy Paste Paste Command V Paste with crew Command Shift V Paste linked Job Del…" at bounding box center [70, 68] width 128 height 17
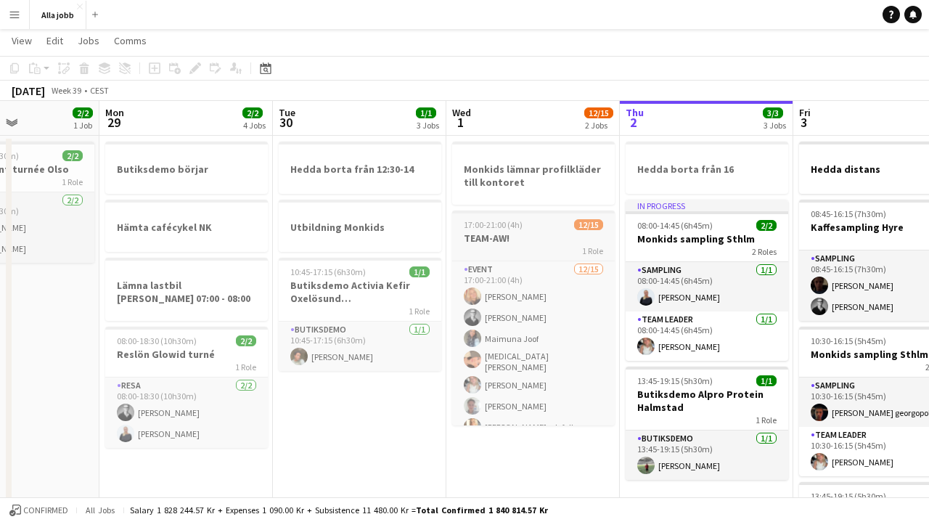
click at [506, 237] on h3 "TEAM-AW!" at bounding box center [533, 238] width 163 height 13
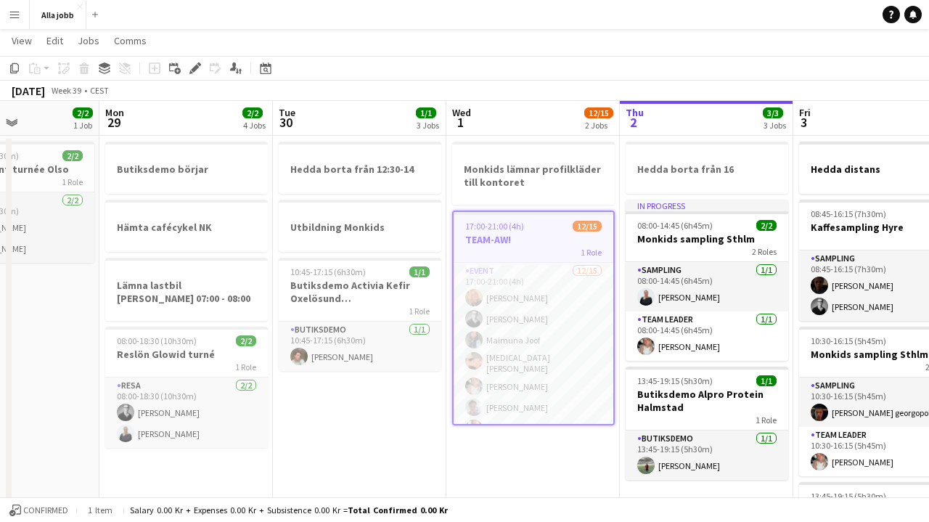
click at [204, 63] on div "Add job Add linked Job Edit Edit linked Job Applicants" at bounding box center [189, 68] width 111 height 17
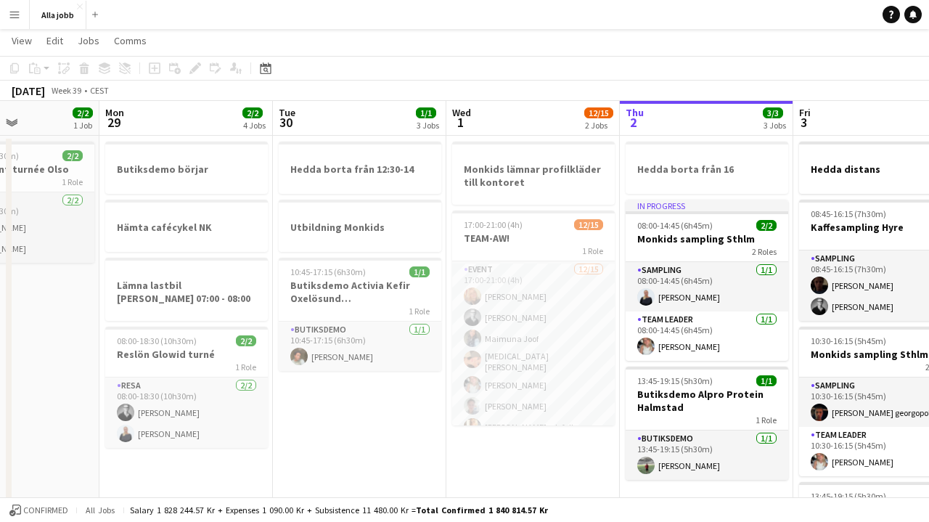
click at [502, 256] on app-job-card "17:00-21:00 (4h) 12/15 TEAM-AW! 1 Role Event 12/15 17:00-21:00 (4h) Ellen Forsb…" at bounding box center [533, 318] width 163 height 215
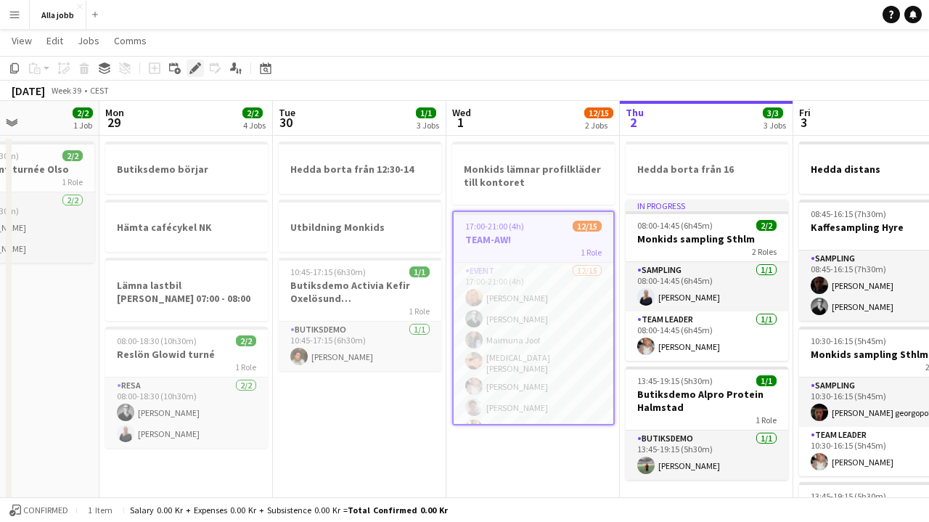
click at [193, 63] on icon "Edit" at bounding box center [195, 68] width 12 height 12
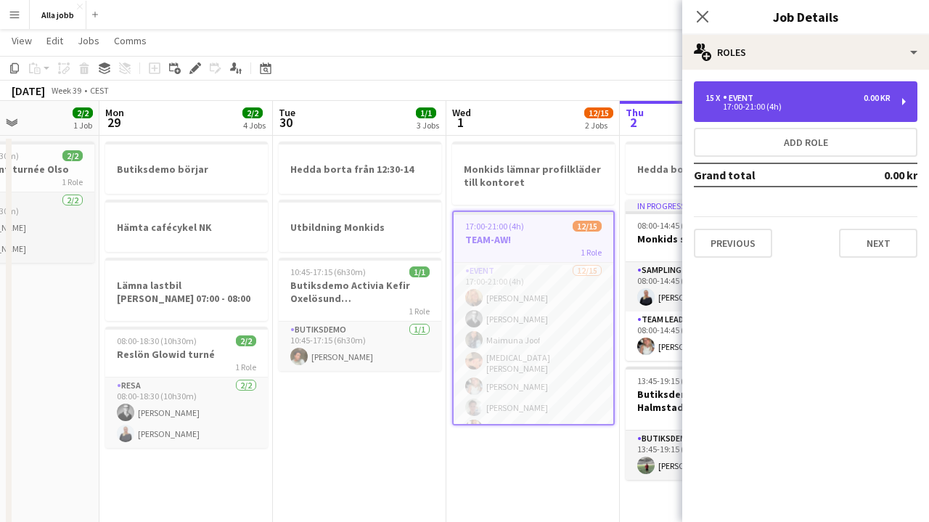
click at [793, 97] on div "15 x Event 0.00 kr" at bounding box center [798, 98] width 185 height 10
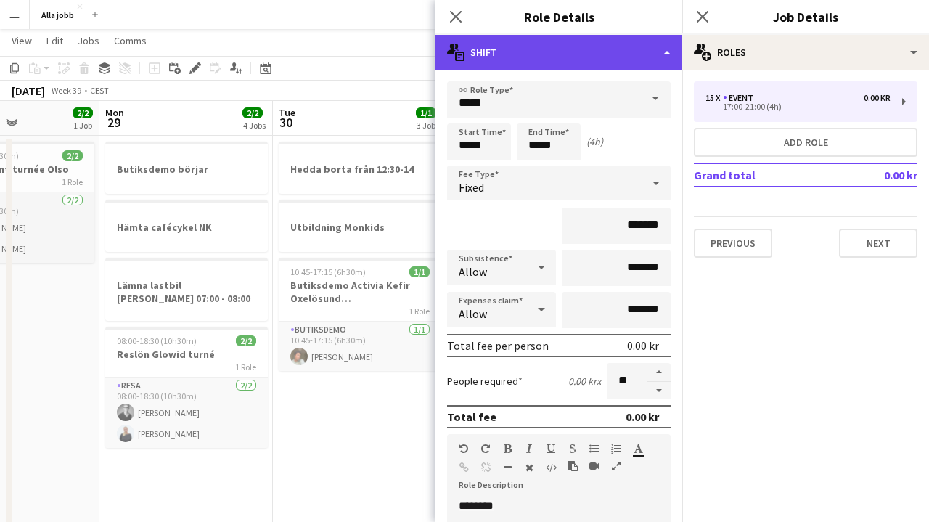
click at [577, 59] on div "multiple-actions-text Shift" at bounding box center [559, 52] width 247 height 35
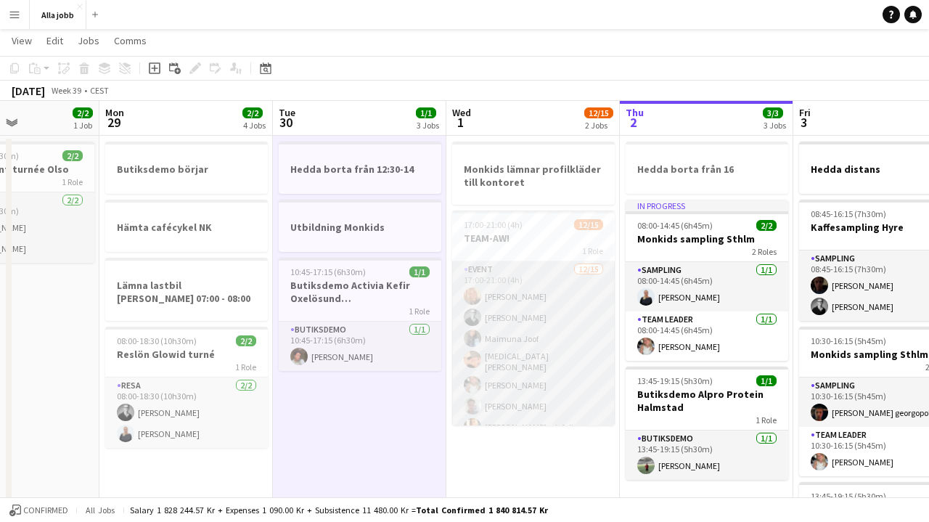
click at [537, 378] on app-card-role "Event 12/15 17:00-21:00 (4h) Ellen Forsberg Casper Lewin Maimuna Joof Tora Elfs…" at bounding box center [533, 435] width 163 height 348
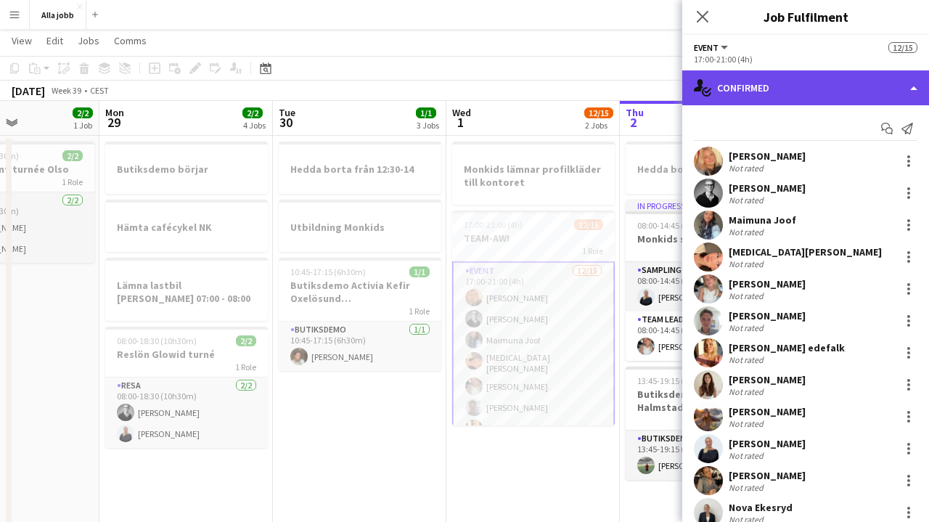
click at [749, 94] on div "single-neutral-actions-check-2 Confirmed" at bounding box center [805, 87] width 247 height 35
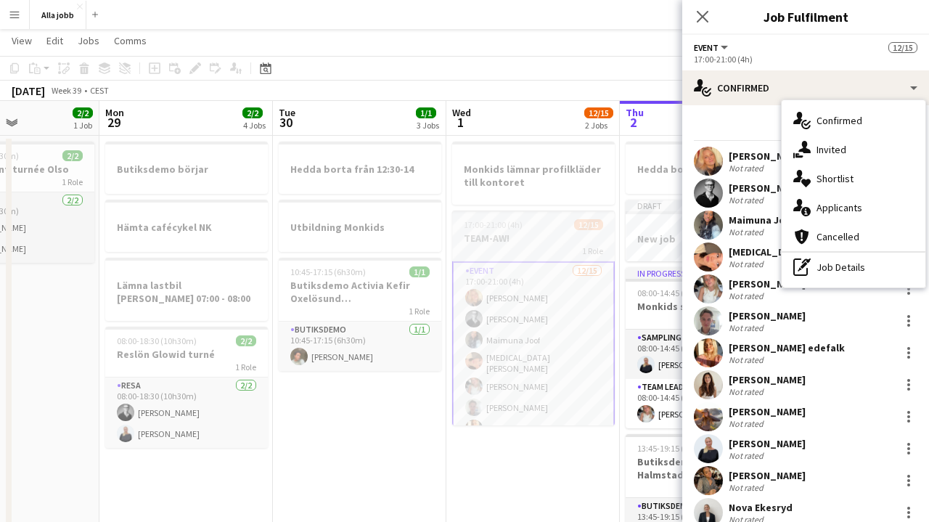
click at [464, 240] on h3 "TEAM-AW!" at bounding box center [533, 238] width 163 height 13
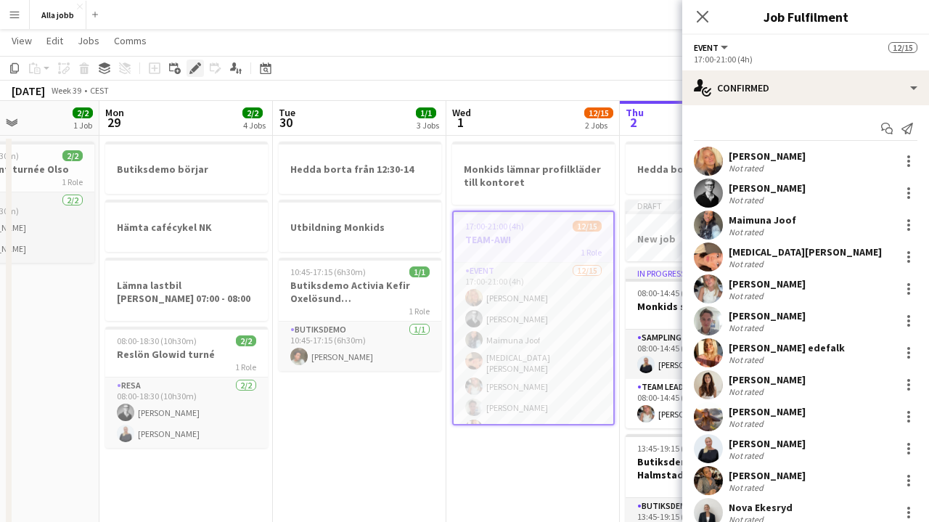
click at [195, 68] on icon at bounding box center [195, 69] width 8 height 8
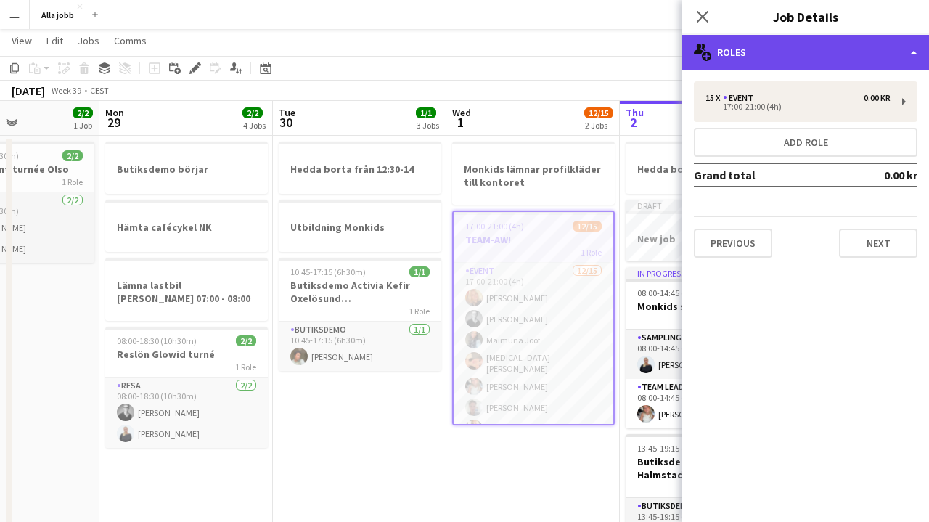
click at [722, 63] on div "multiple-users-add Roles" at bounding box center [805, 52] width 247 height 35
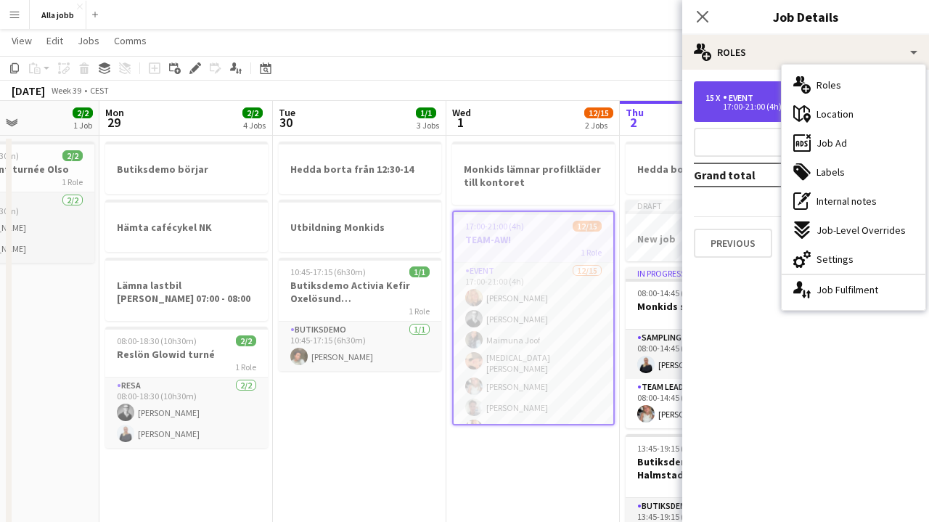
click at [765, 99] on div "15 x Event 0.00 kr" at bounding box center [798, 98] width 185 height 10
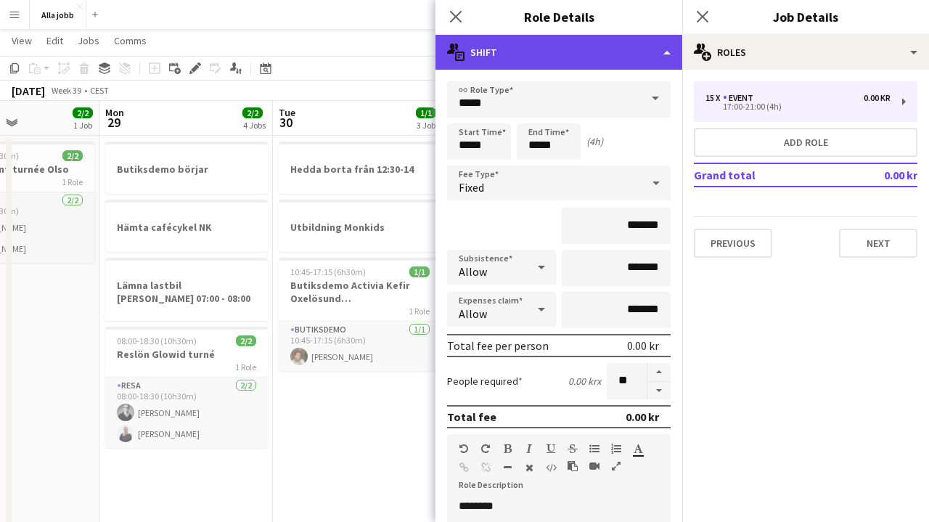
click at [510, 48] on div "multiple-actions-text Shift" at bounding box center [559, 52] width 247 height 35
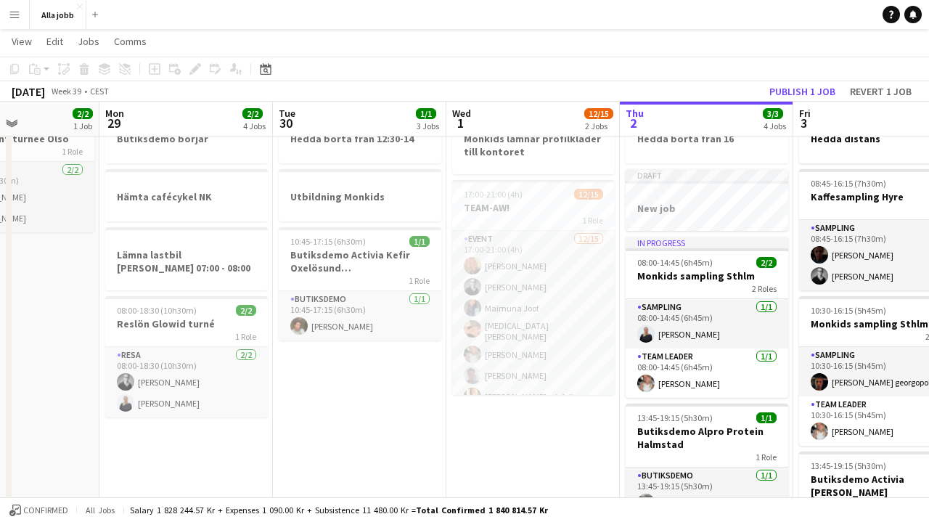
scroll to position [38, 0]
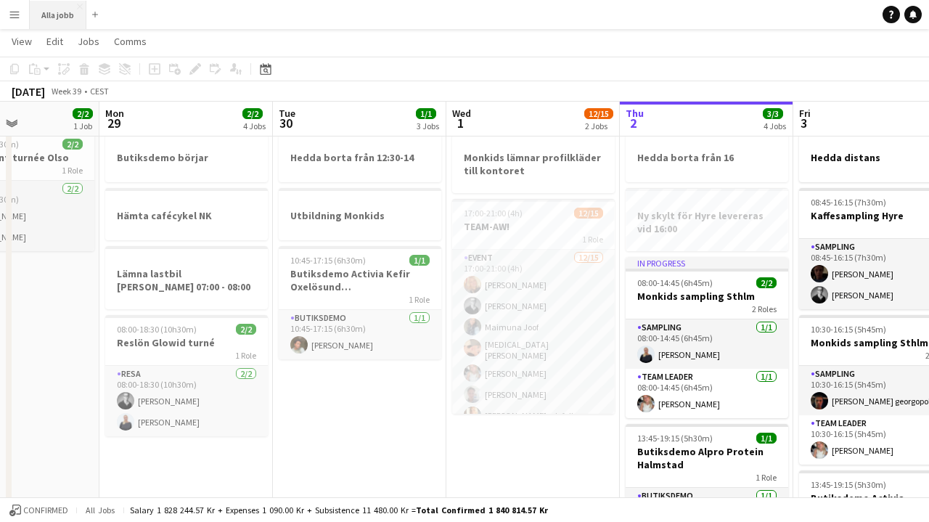
click at [80, 20] on button "Alla jobb Close" at bounding box center [58, 15] width 57 height 28
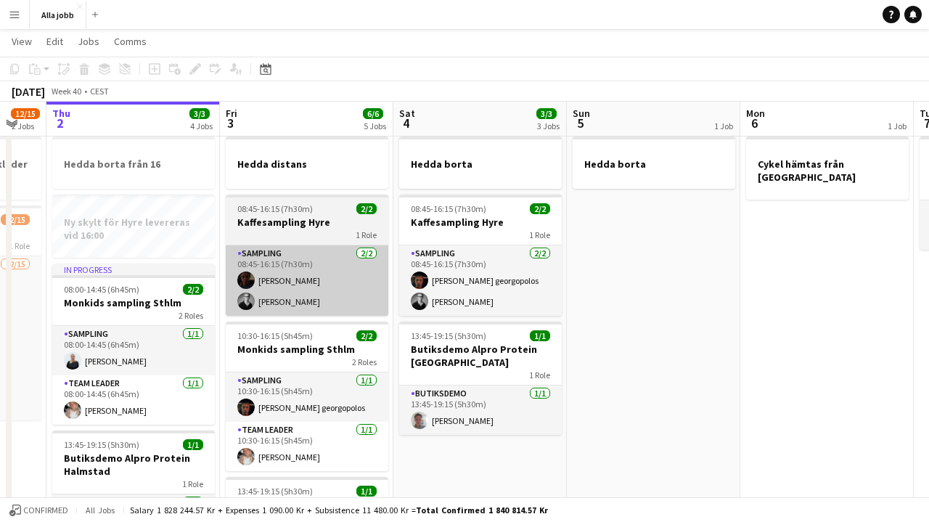
scroll to position [0, 460]
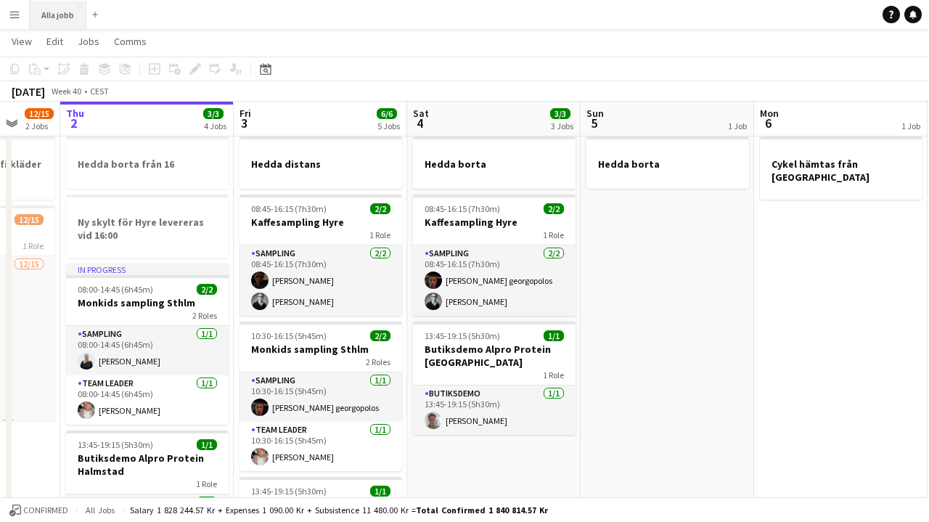
click at [43, 11] on button "Alla jobb Close" at bounding box center [58, 15] width 57 height 28
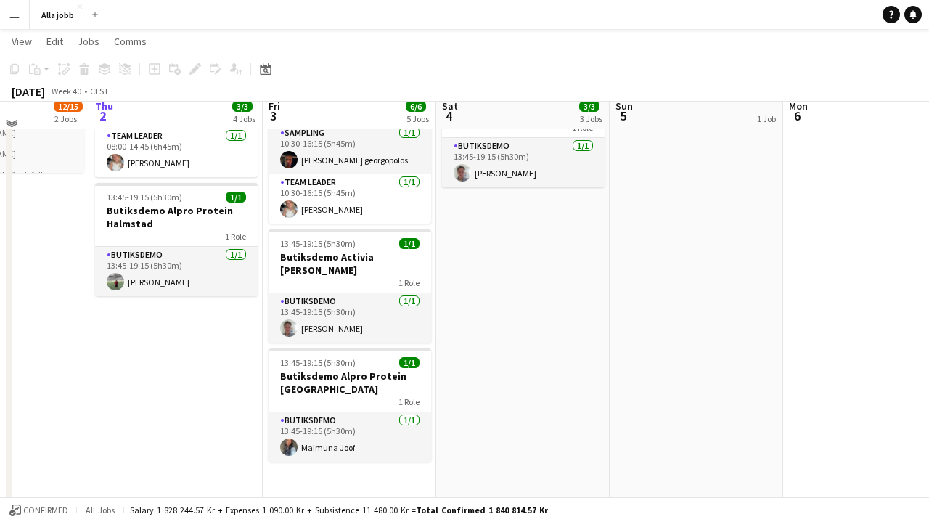
scroll to position [285, 0]
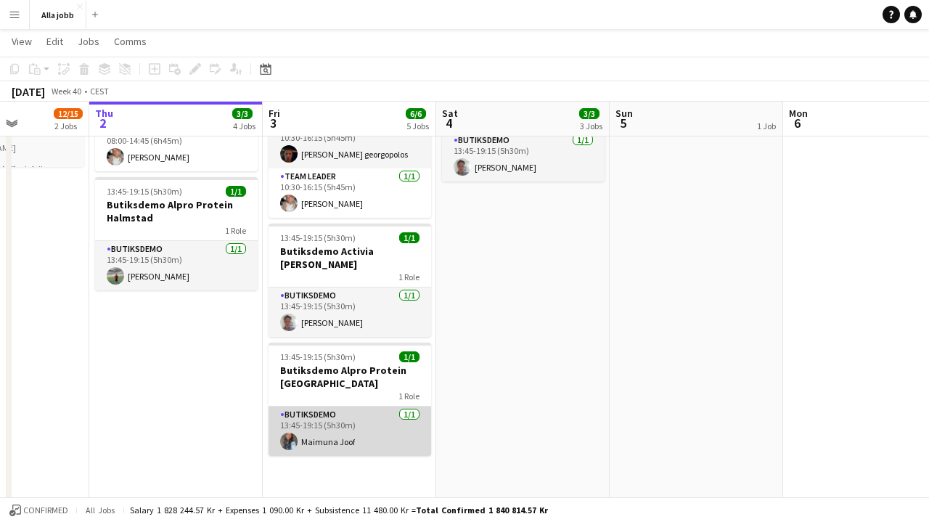
click at [363, 441] on app-card-role "Butiksdemo 1/1 13:45-19:15 (5h30m) Maimuna Joof" at bounding box center [350, 431] width 163 height 49
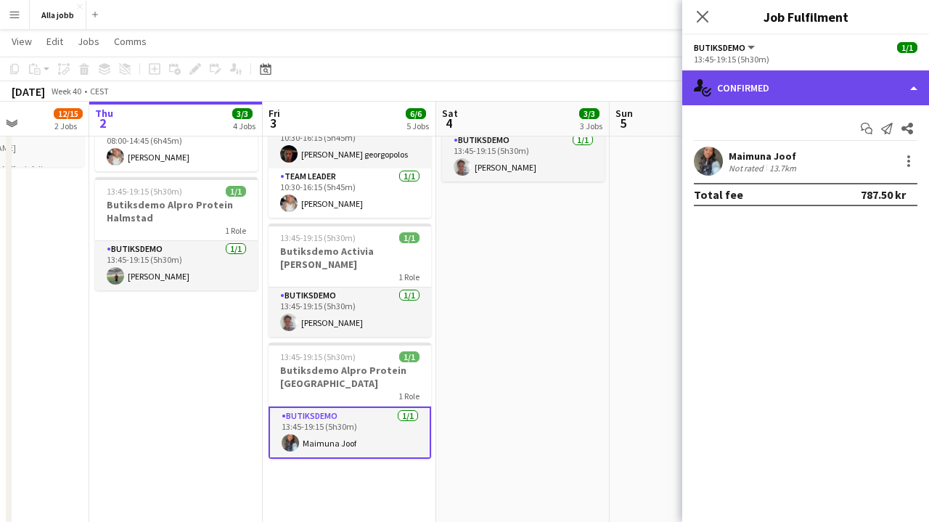
click at [810, 104] on div "single-neutral-actions-check-2 Confirmed" at bounding box center [805, 87] width 247 height 35
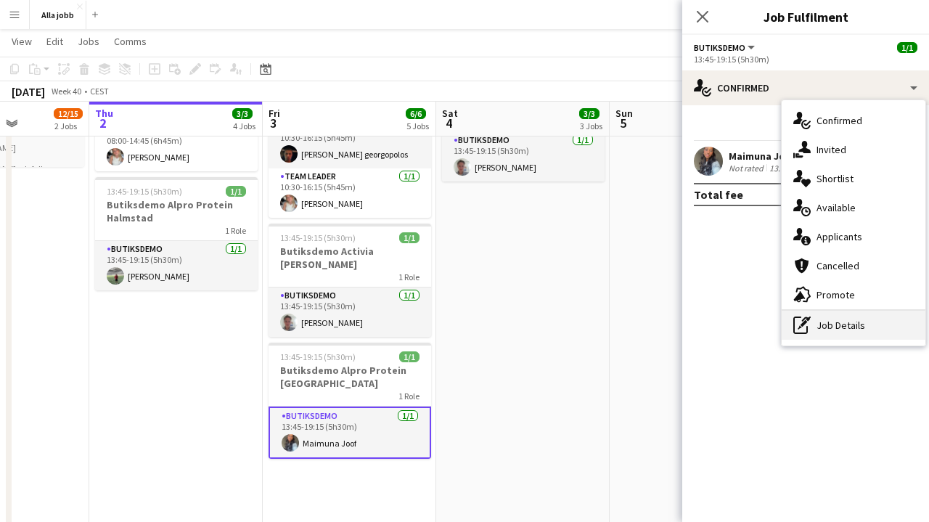
click at [825, 326] on div "pen-write Job Details" at bounding box center [854, 325] width 144 height 29
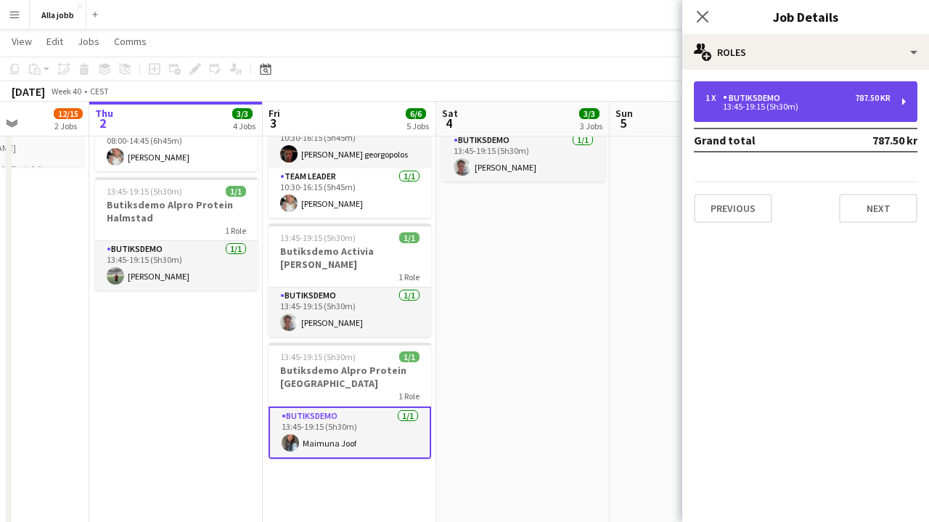
click at [782, 91] on div "1 x Butiksdemo 787.50 kr 13:45-19:15 (5h30m)" at bounding box center [806, 101] width 224 height 41
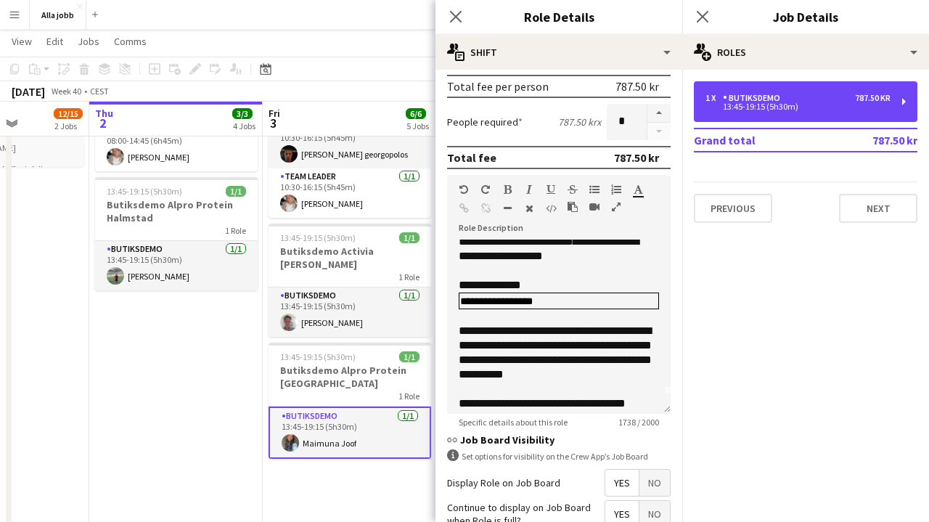
scroll to position [0, 0]
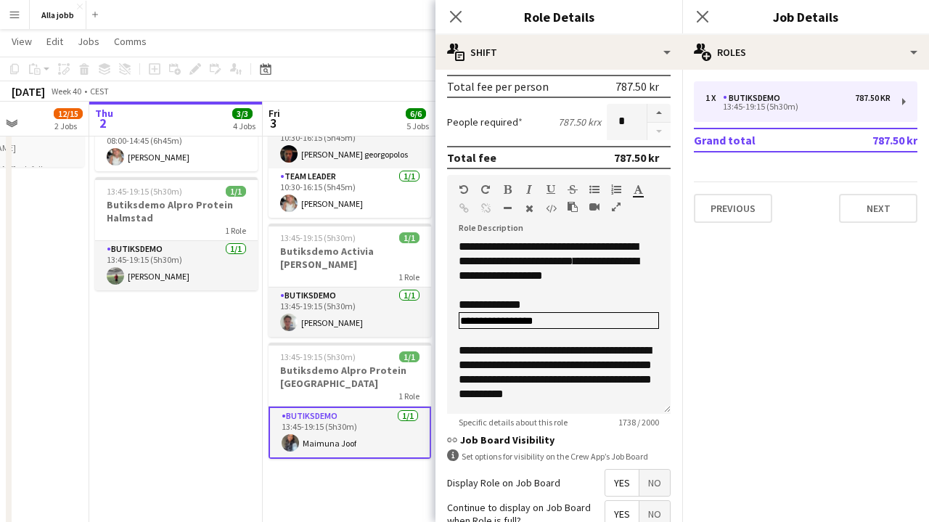
click at [210, 384] on app-date-cell "Hedda borta från 16 Ny skylt för Hyre levereras vid 16:00 In progress 08:00-14:…" at bounding box center [176, 357] width 174 height 961
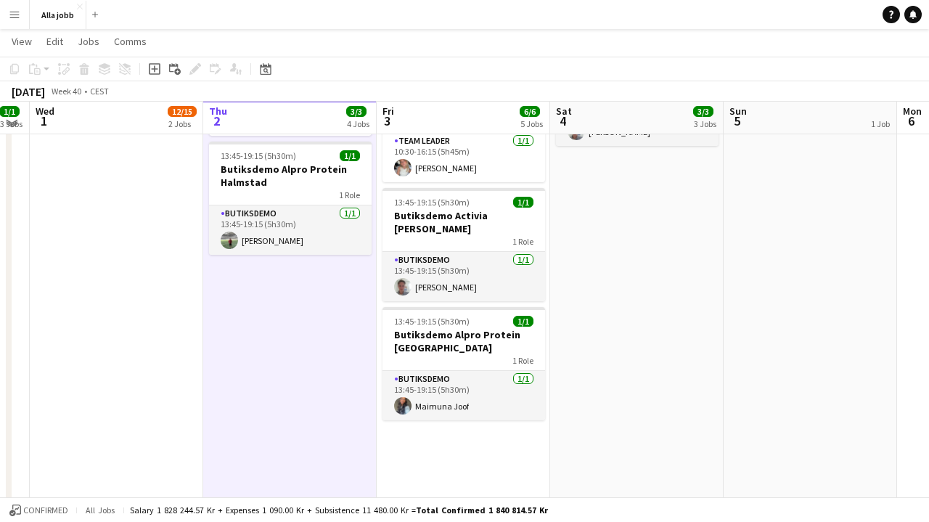
scroll to position [319, 0]
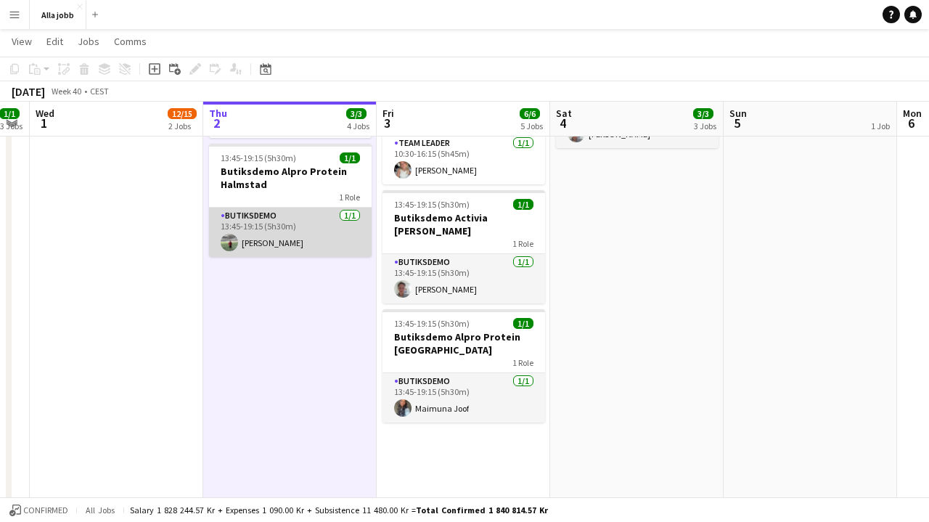
click at [286, 232] on app-card-role "Butiksdemo 1/1 13:45-19:15 (5h30m) Emil Lautin" at bounding box center [290, 232] width 163 height 49
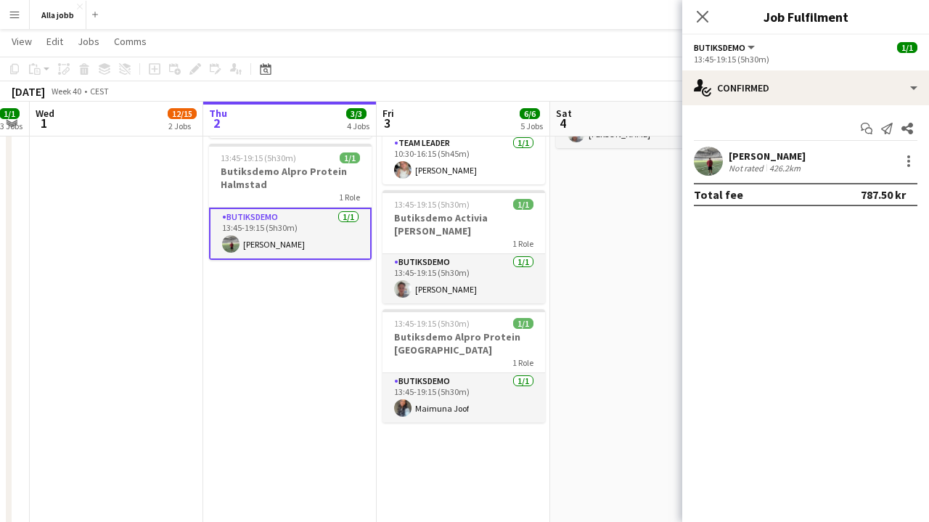
click at [719, 158] on app-user-avatar at bounding box center [708, 161] width 29 height 29
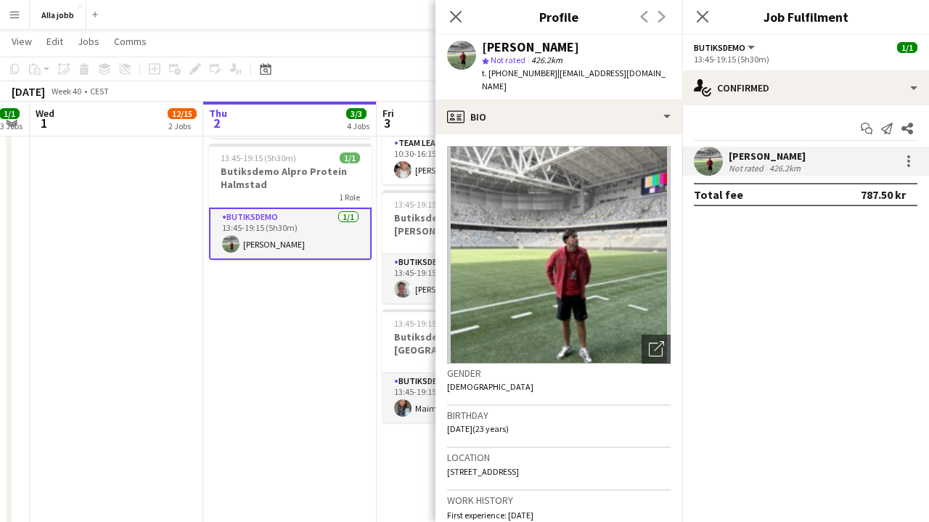
scroll to position [0, 0]
click at [577, 269] on img at bounding box center [559, 255] width 224 height 218
click at [454, 13] on icon "Close pop-in" at bounding box center [456, 16] width 14 height 14
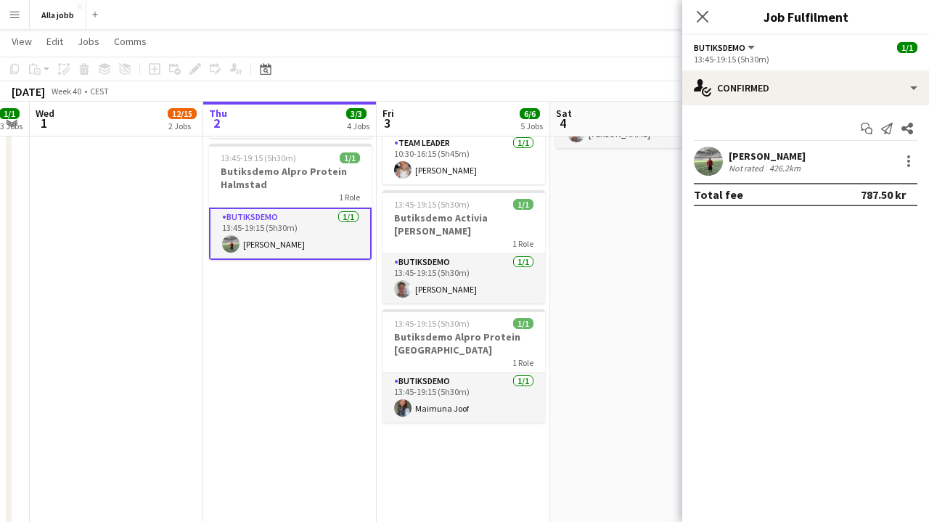
click at [253, 335] on app-date-cell "Hedda borta från 16 Ny skylt för Hyre levereras vid 16:00 In progress 08:00-14:…" at bounding box center [290, 324] width 174 height 961
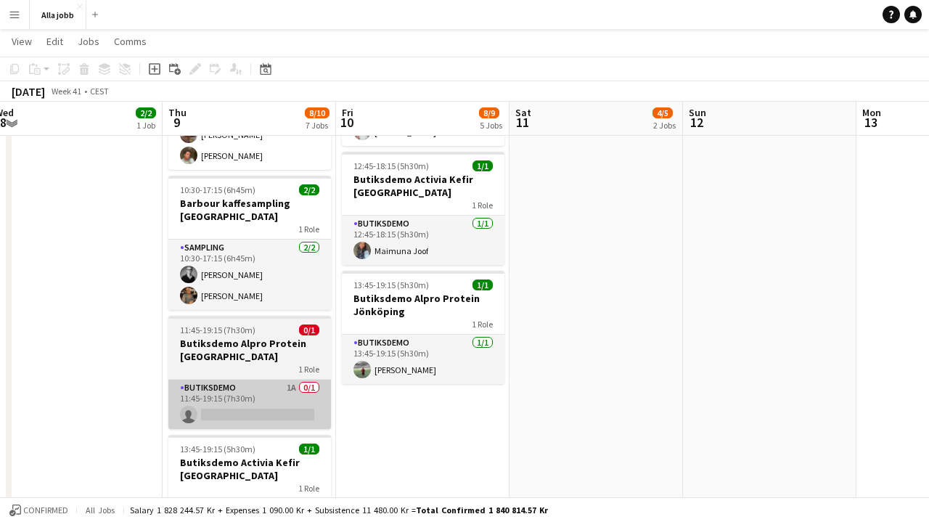
scroll to position [514, 0]
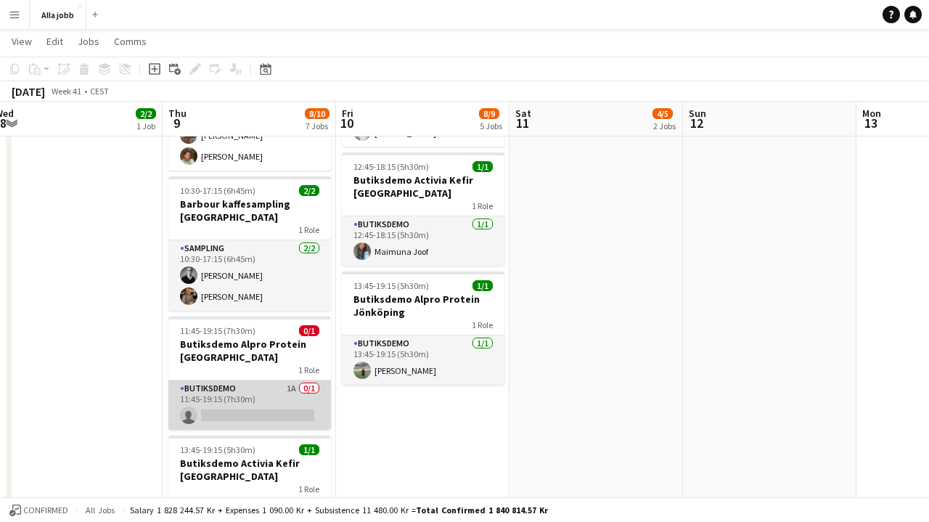
click at [249, 390] on app-card-role "Butiksdemo 1A 0/1 11:45-19:15 (7h30m) single-neutral-actions" at bounding box center [249, 404] width 163 height 49
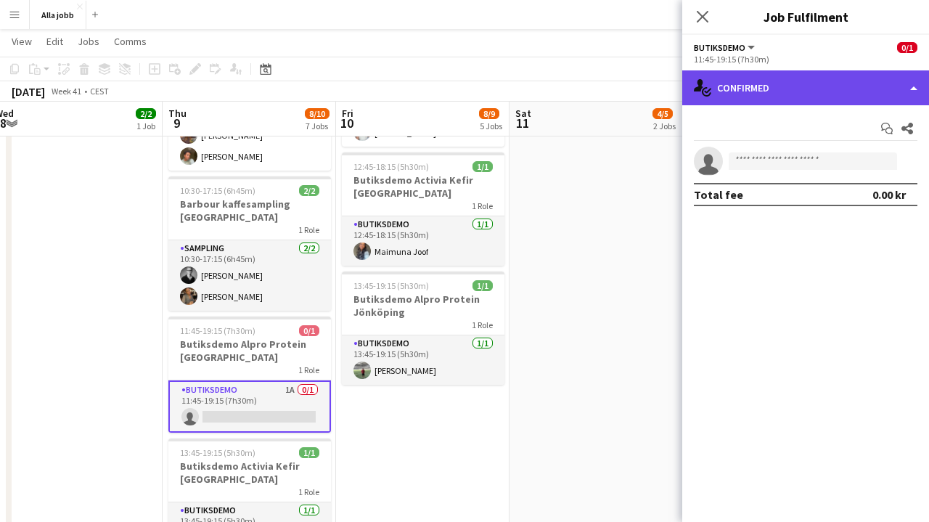
click at [802, 86] on div "single-neutral-actions-check-2 Confirmed" at bounding box center [805, 87] width 247 height 35
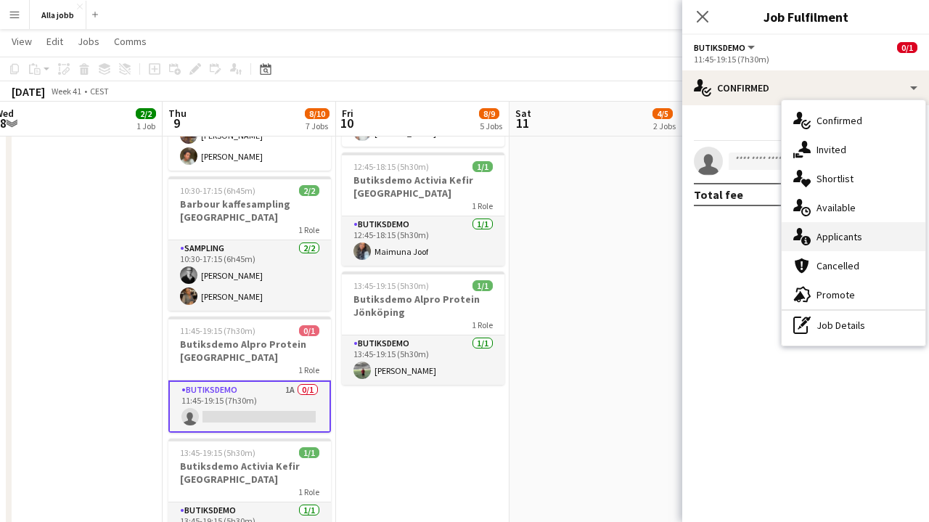
click at [839, 240] on span "Applicants" at bounding box center [840, 236] width 46 height 13
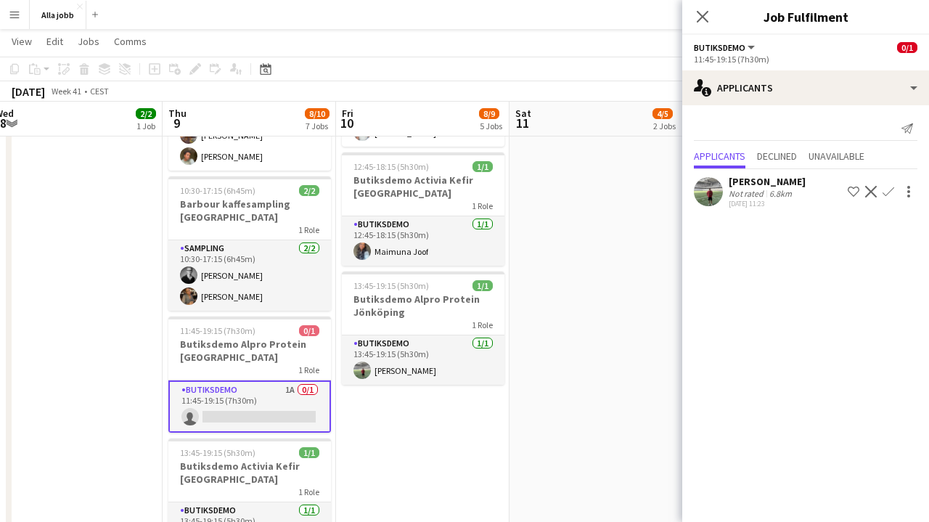
click at [545, 348] on app-date-cell "10:30-17:15 (6h45m) 2/3 Barbour kaffesampling Köpenhamn 2 Roles Drift 0/1 10:30…" at bounding box center [597, 129] width 174 height 961
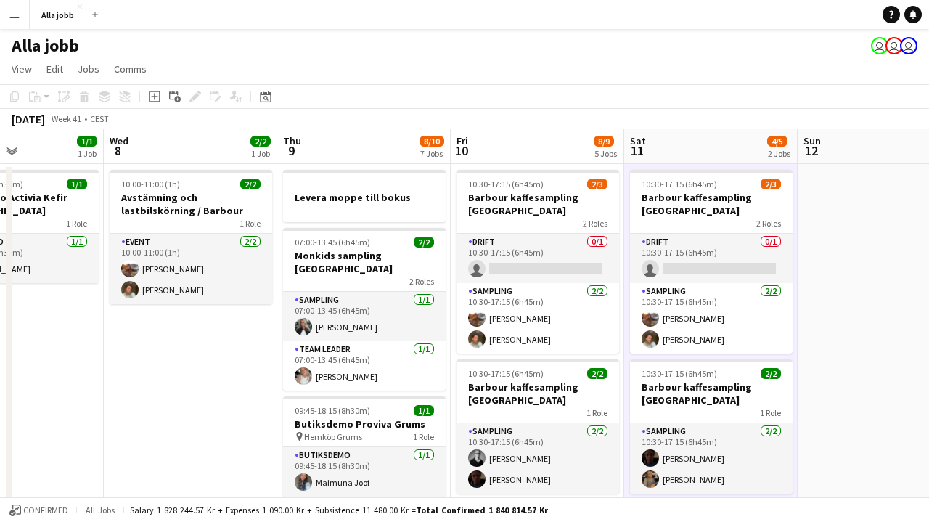
scroll to position [0, 0]
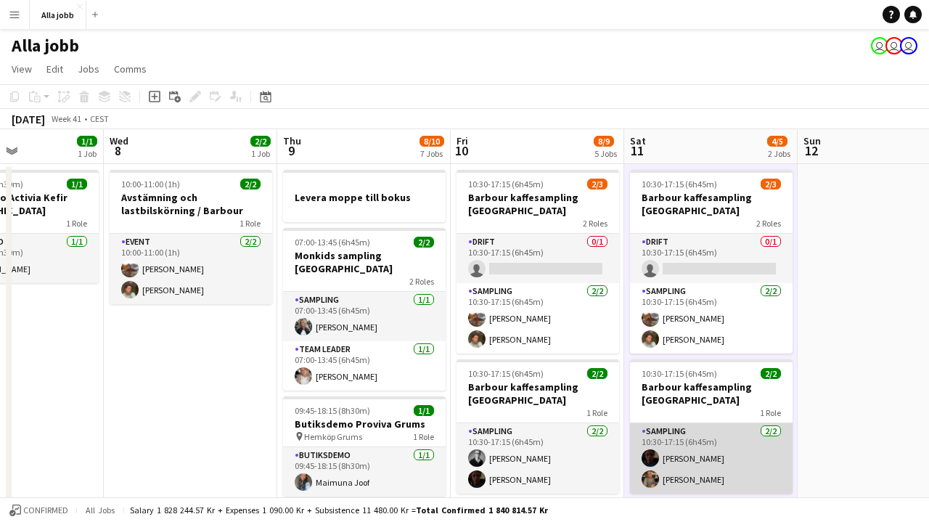
click at [735, 451] on app-card-role "Sampling 2/2 10:30-17:15 (6h45m) Wilhelm Seidow Livia Nwaugo" at bounding box center [711, 458] width 163 height 70
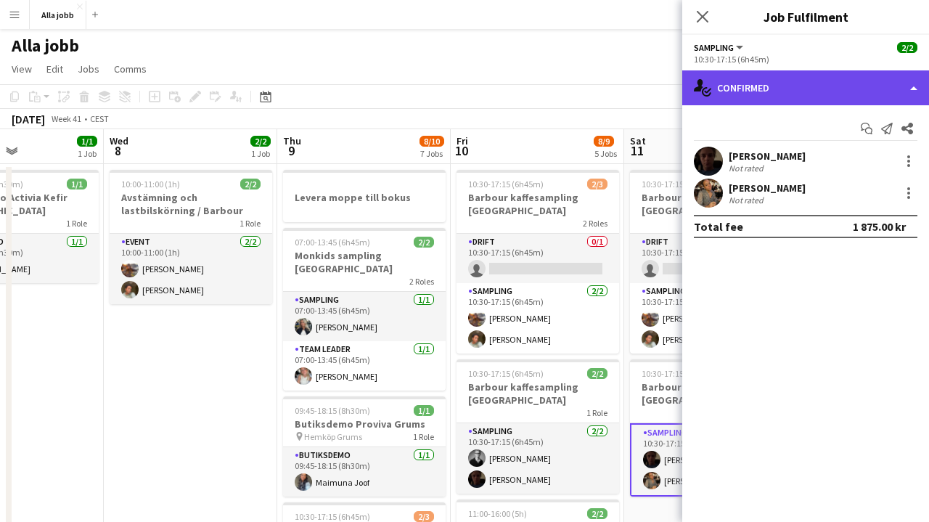
click at [786, 81] on div "single-neutral-actions-check-2 Confirmed" at bounding box center [805, 87] width 247 height 35
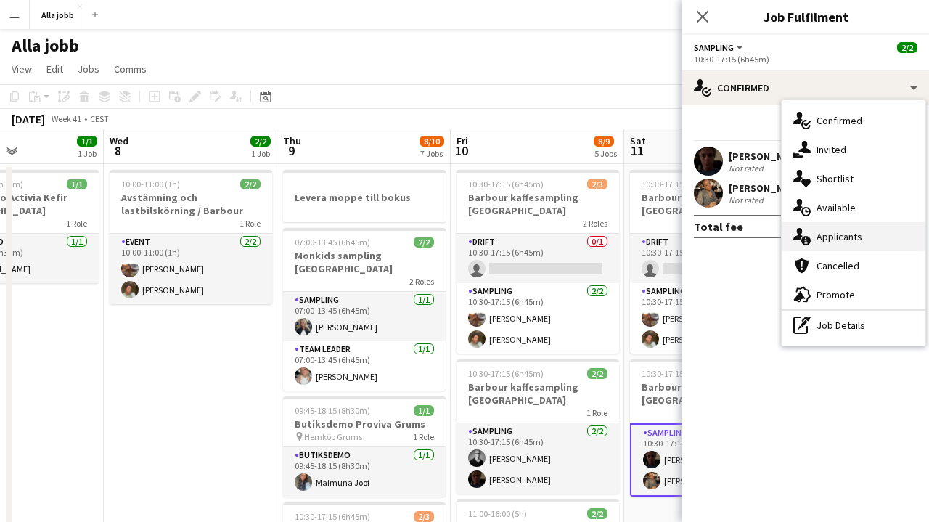
click at [815, 238] on div "single-neutral-actions-information Applicants" at bounding box center [854, 236] width 144 height 29
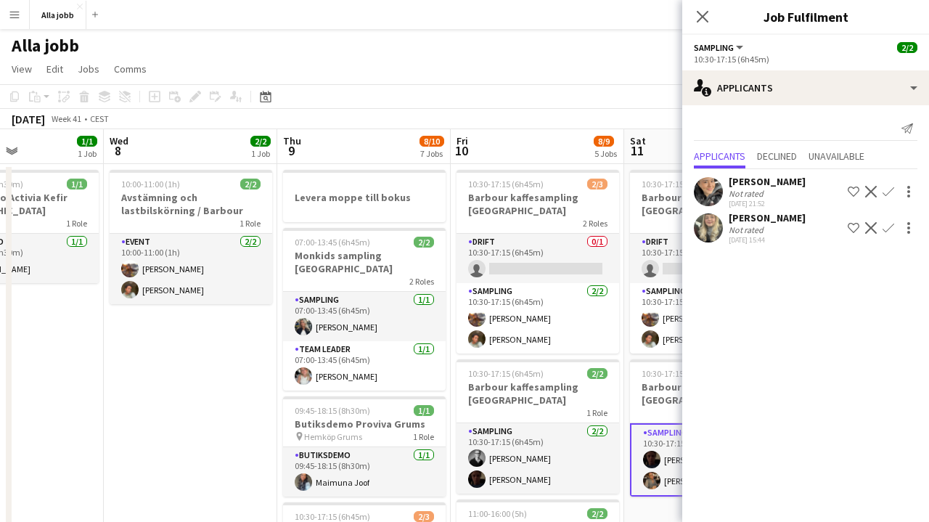
click at [483, 30] on div "Alla jobb user user user" at bounding box center [464, 43] width 929 height 28
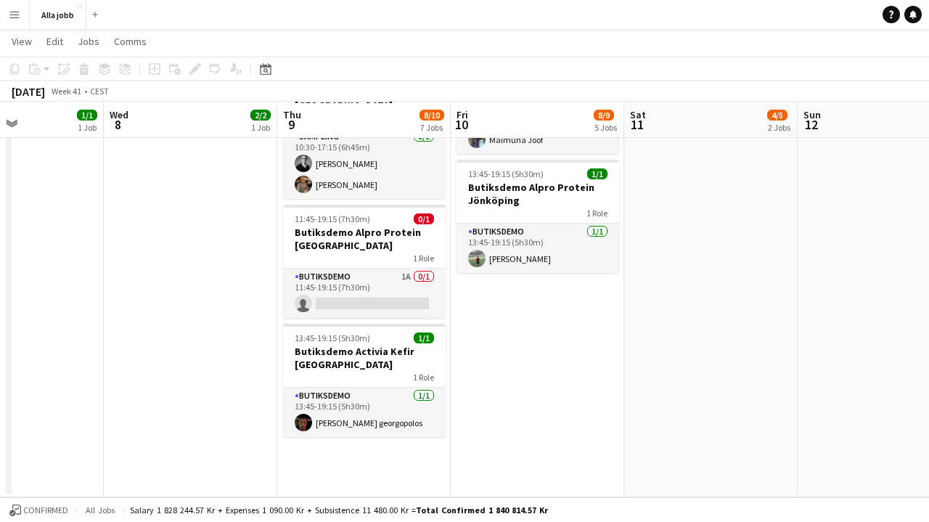
scroll to position [626, 0]
click at [46, 11] on button "Alla jobb Close" at bounding box center [58, 15] width 57 height 28
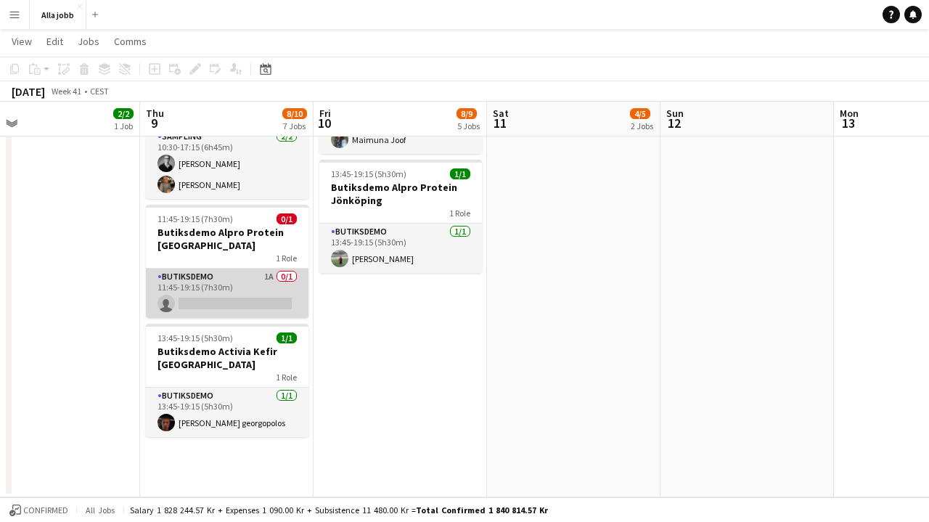
click at [269, 269] on app-card-role "Butiksdemo 1A 0/1 11:45-19:15 (7h30m) single-neutral-actions" at bounding box center [227, 293] width 163 height 49
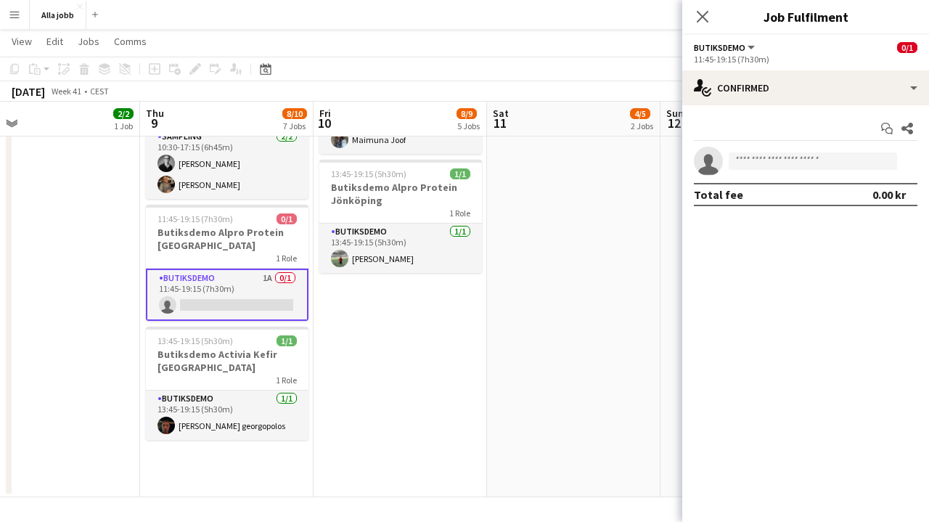
click at [415, 343] on app-date-cell "10:30-17:15 (6h45m) 2/3 Barbour kaffesampling Köpenhamn 2 Roles Drift 0/1 10:30…" at bounding box center [401, 17] width 174 height 961
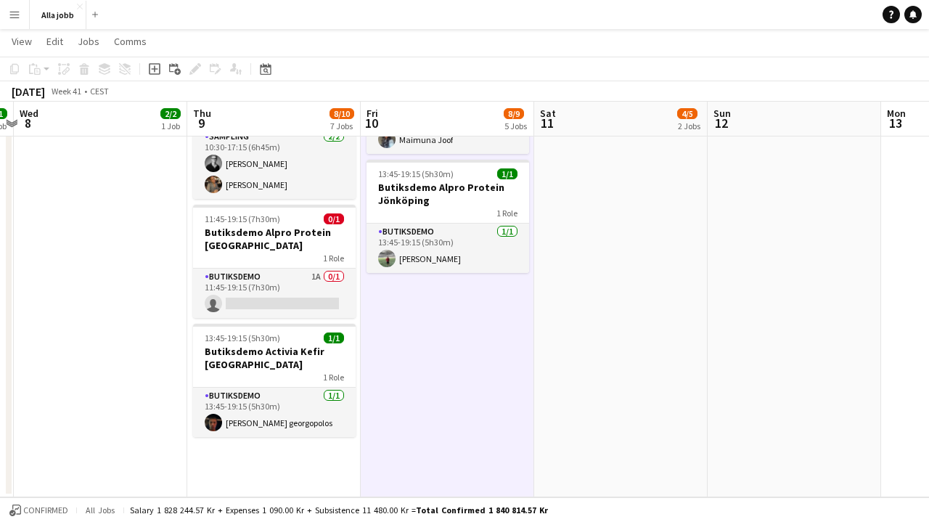
scroll to position [0, 501]
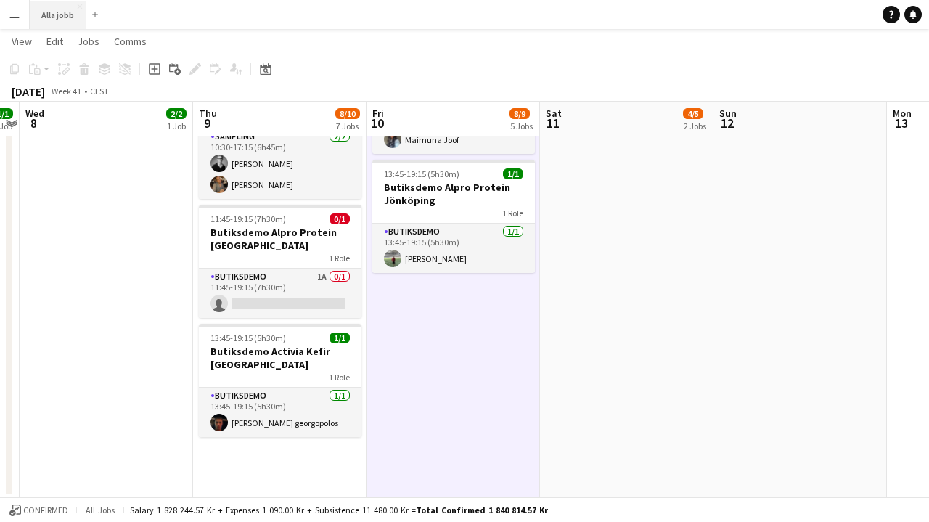
click at [71, 16] on button "Alla jobb Close" at bounding box center [58, 15] width 57 height 28
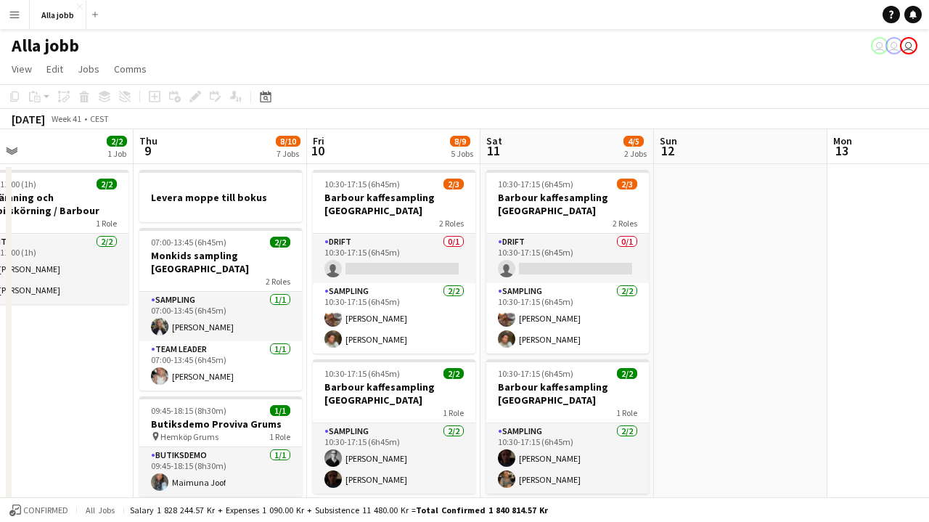
scroll to position [0, 0]
click at [19, 24] on button "Menu" at bounding box center [14, 14] width 29 height 29
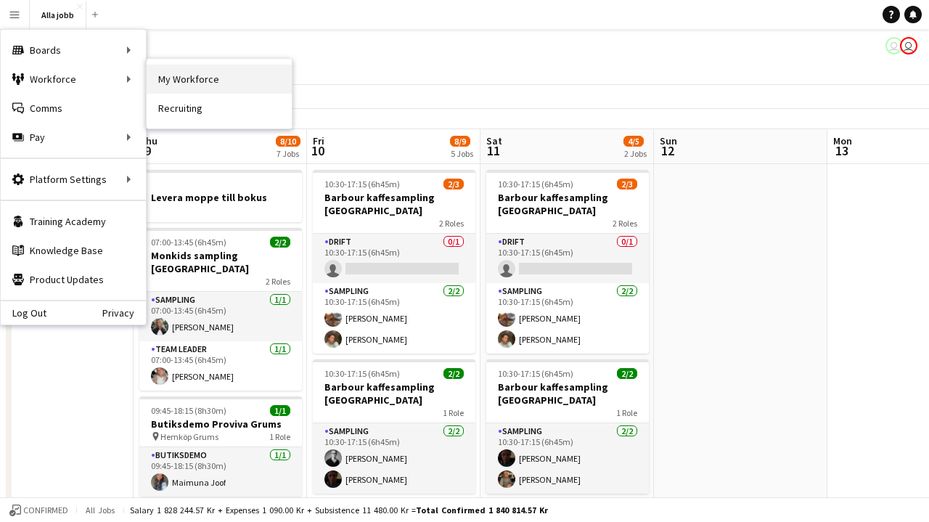
click at [197, 86] on link "My Workforce" at bounding box center [219, 79] width 145 height 29
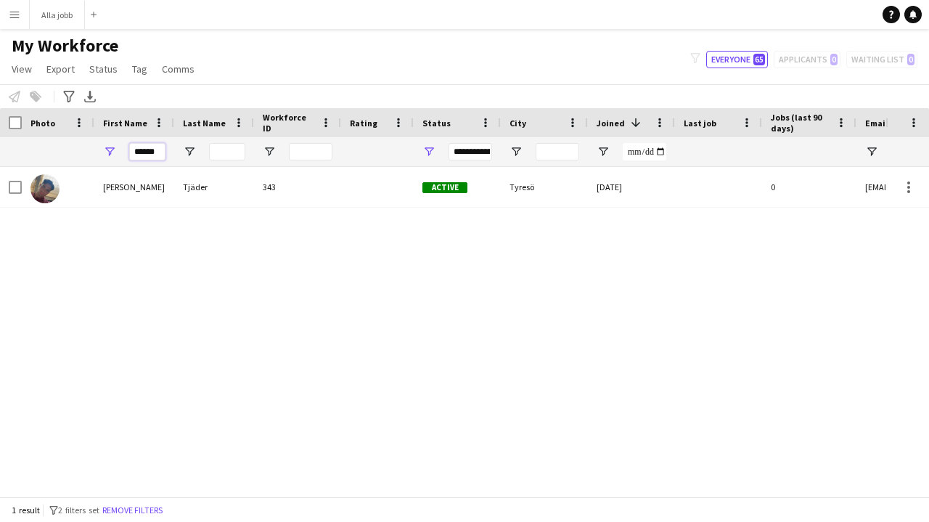
click at [161, 152] on input "******" at bounding box center [147, 151] width 36 height 17
type input "******"
drag, startPoint x: 142, startPoint y: 176, endPoint x: 128, endPoint y: 197, distance: 26.2
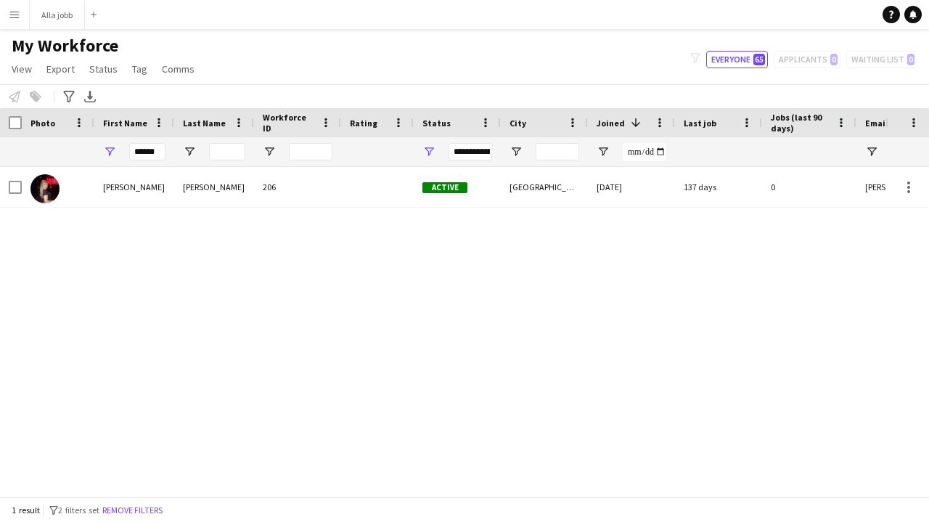
click at [128, 197] on div "Hannah" at bounding box center [134, 187] width 80 height 40
click at [437, 198] on div "Active" at bounding box center [457, 187] width 87 height 40
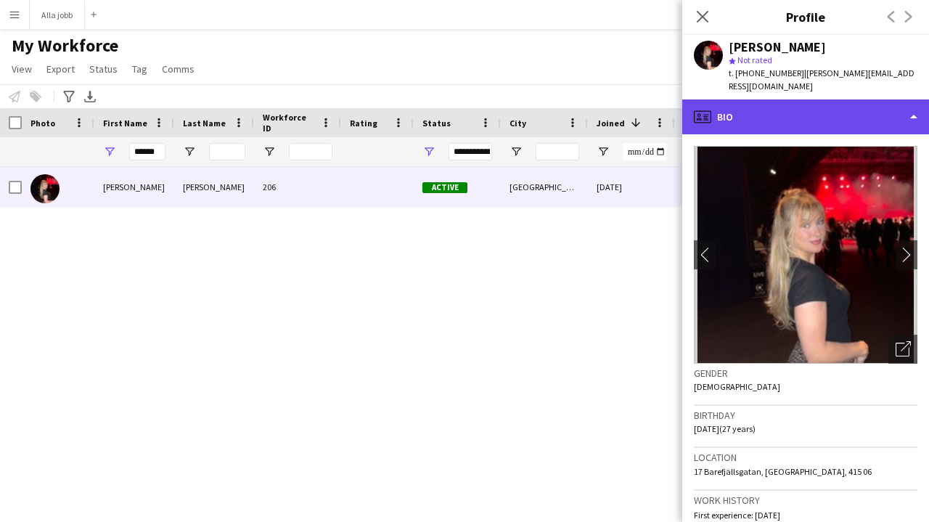
click at [761, 131] on div "profile Bio" at bounding box center [805, 116] width 247 height 35
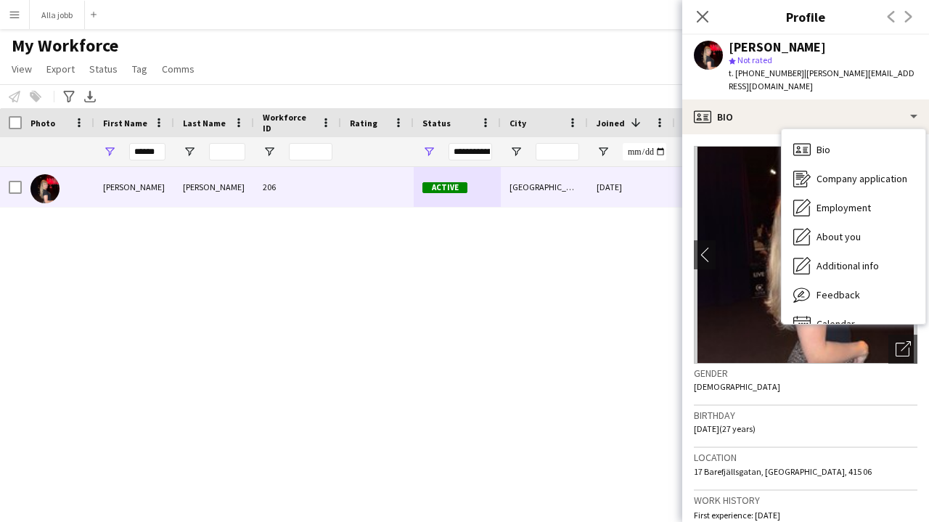
click at [828, 323] on div "Bio Bio Company application Company application Employment Employment About you…" at bounding box center [853, 227] width 145 height 196
click at [828, 317] on span "Calendar" at bounding box center [836, 323] width 38 height 13
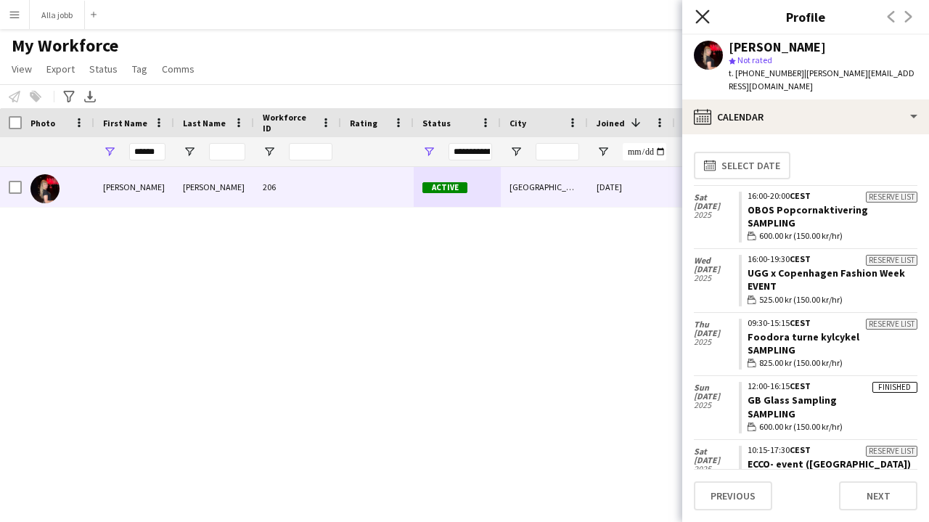
click at [708, 15] on icon "Close pop-in" at bounding box center [703, 16] width 14 height 14
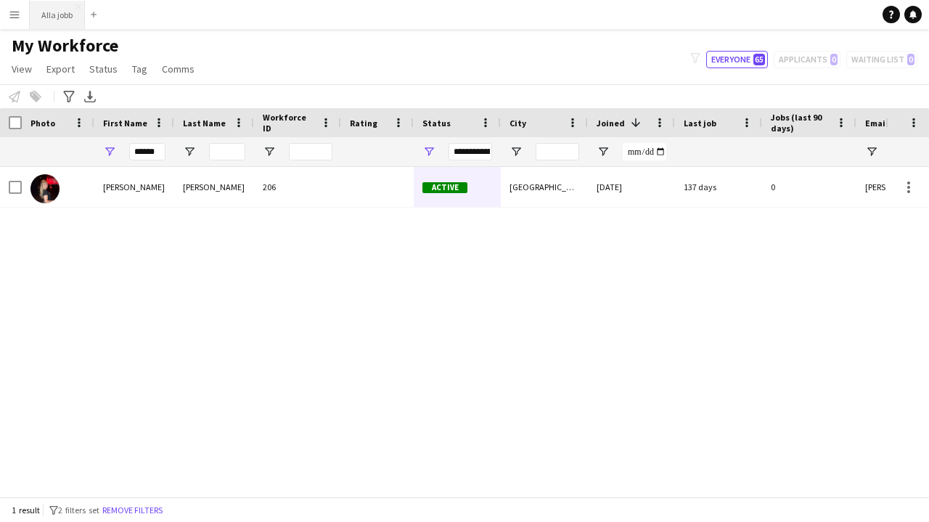
click at [64, 9] on button "Alla jobb Close" at bounding box center [57, 15] width 55 height 28
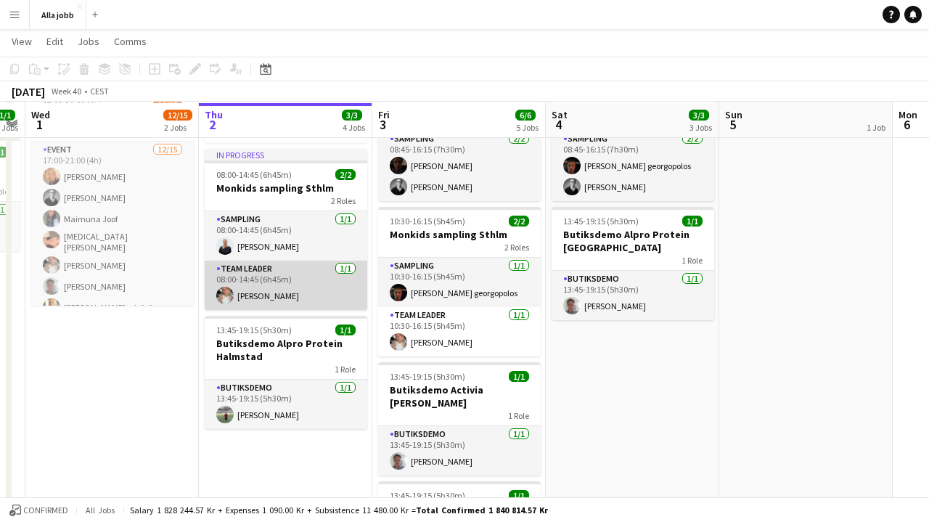
scroll to position [150, 0]
